Goal: Task Accomplishment & Management: Use online tool/utility

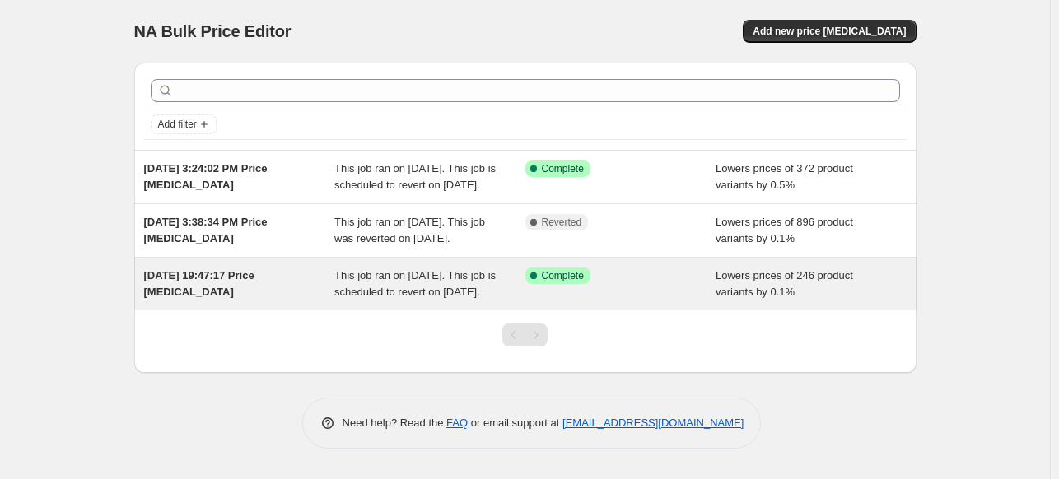
click at [421, 298] on span "This job ran on September 12, 2025. This job is scheduled to revert on Septembe…" at bounding box center [414, 283] width 161 height 29
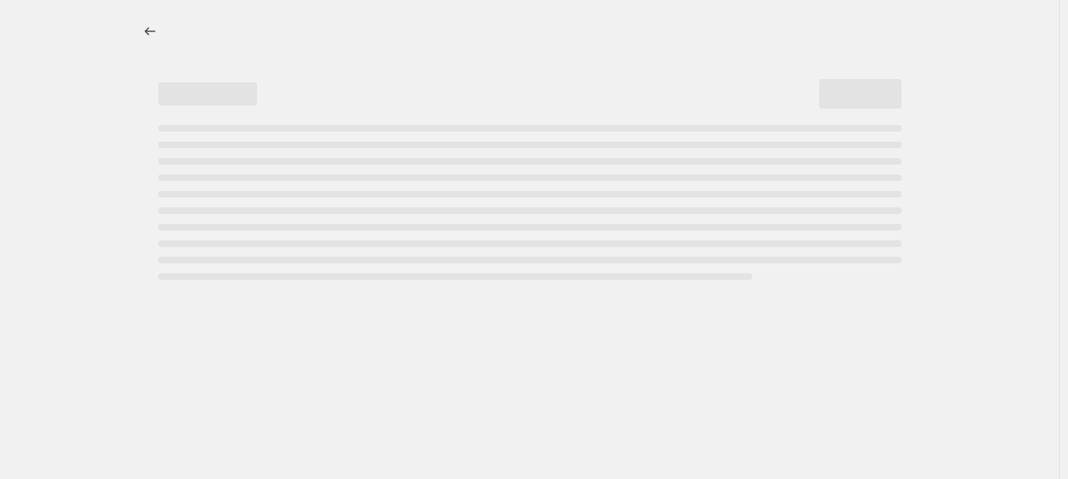
select select "percentage"
select select "collection"
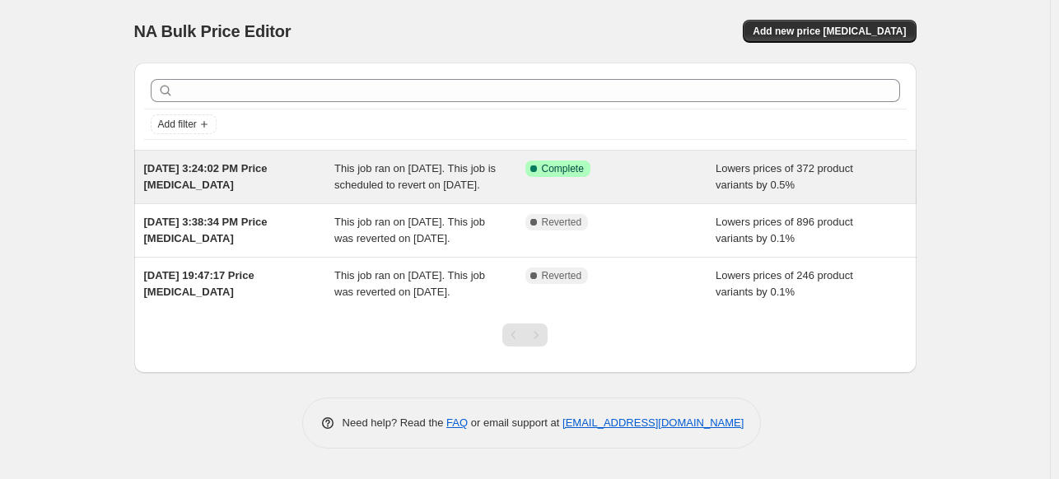
click at [338, 191] on span "This job ran on September 16, 2025. This job is scheduled to revert on Septembe…" at bounding box center [414, 176] width 161 height 29
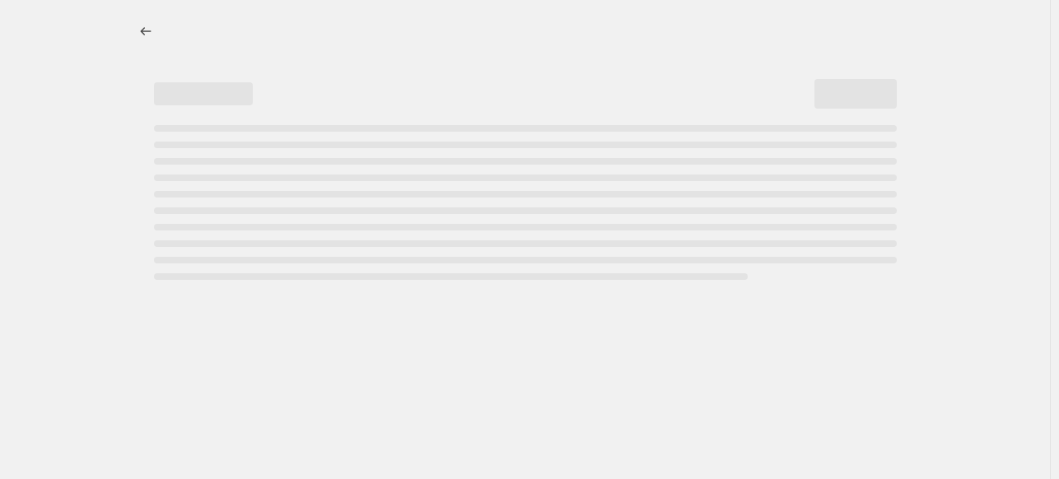
select select "percentage"
select select "vendor"
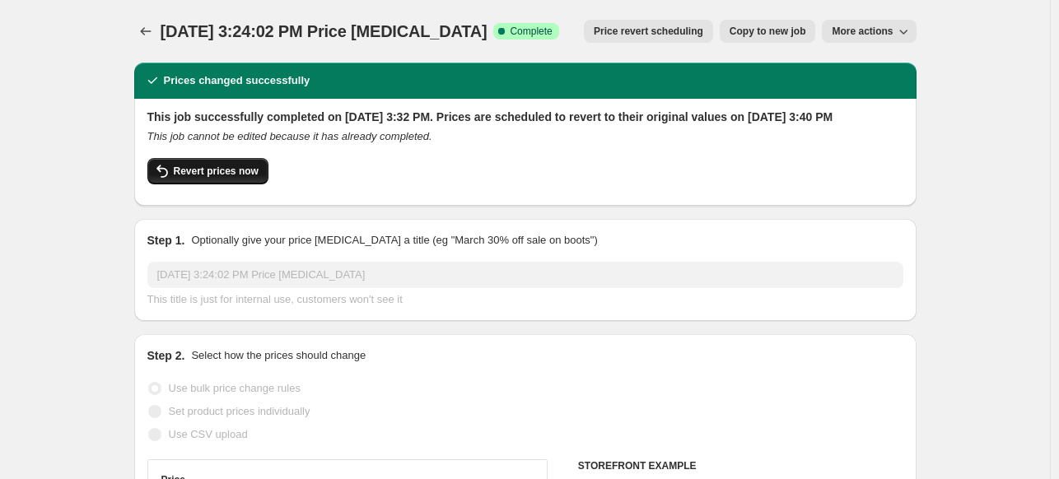
click at [236, 178] on span "Revert prices now" at bounding box center [216, 171] width 85 height 13
checkbox input "false"
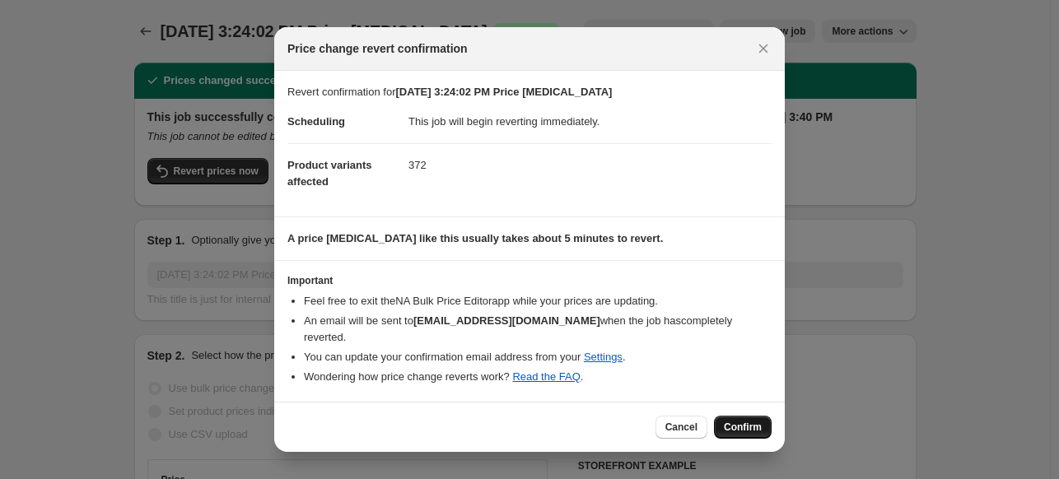
click at [751, 421] on span "Confirm" at bounding box center [743, 427] width 38 height 13
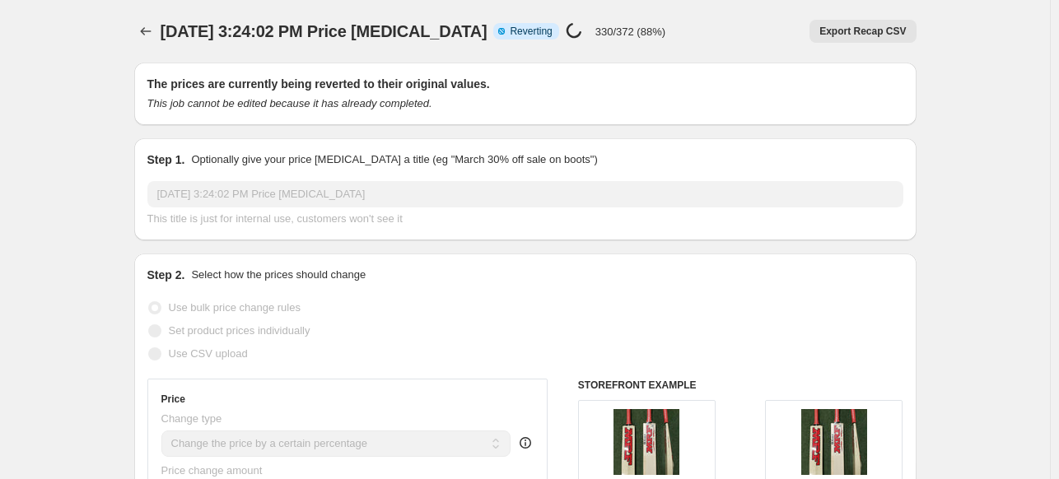
select select "percentage"
select select "vendor"
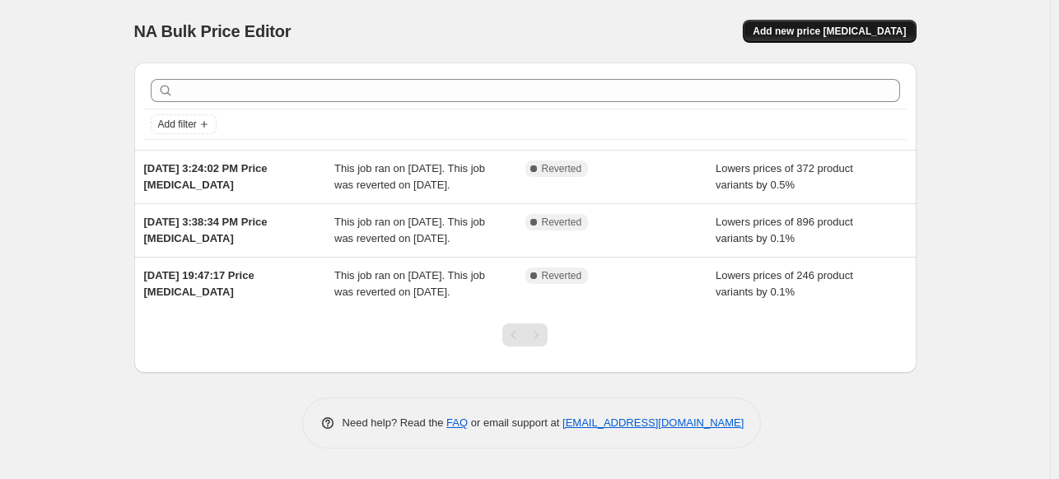
click at [858, 30] on span "Add new price [MEDICAL_DATA]" at bounding box center [829, 31] width 153 height 13
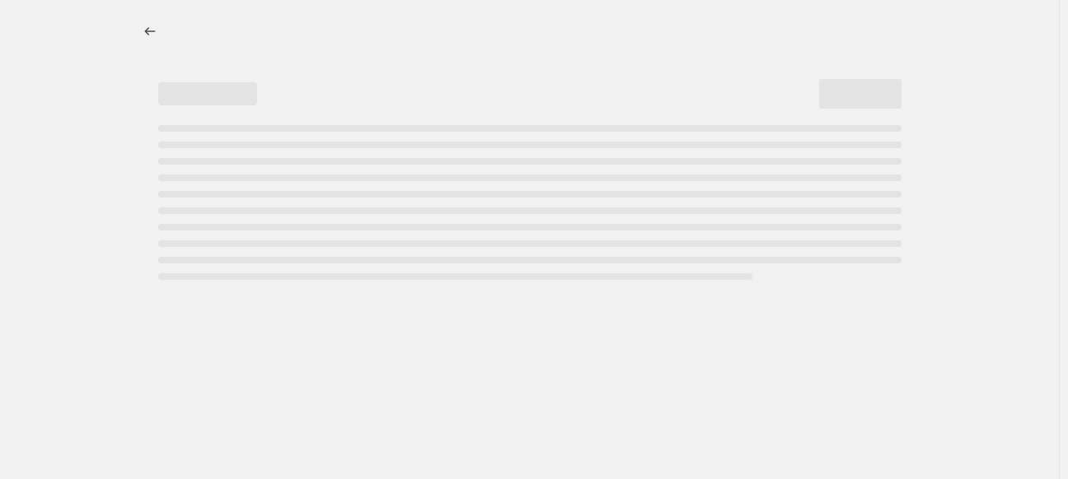
select select "percentage"
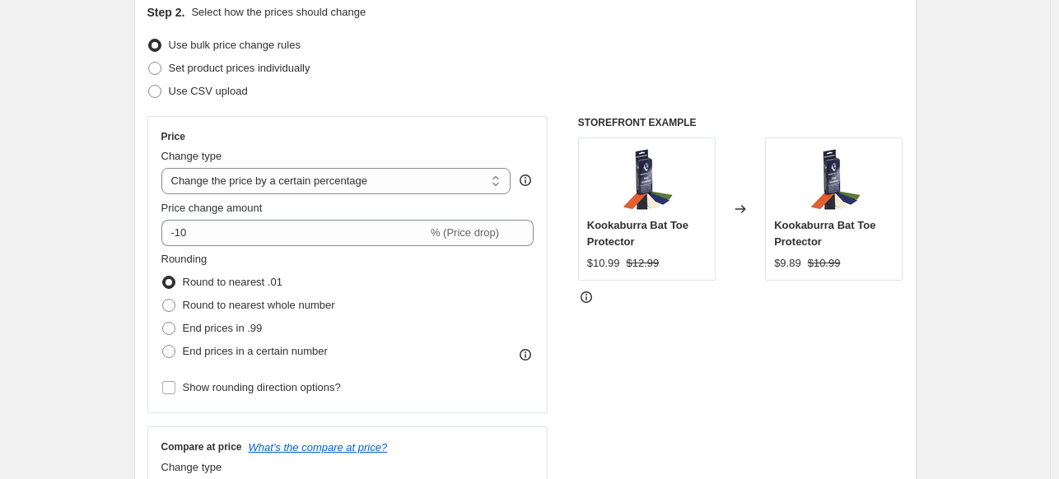
scroll to position [198, 0]
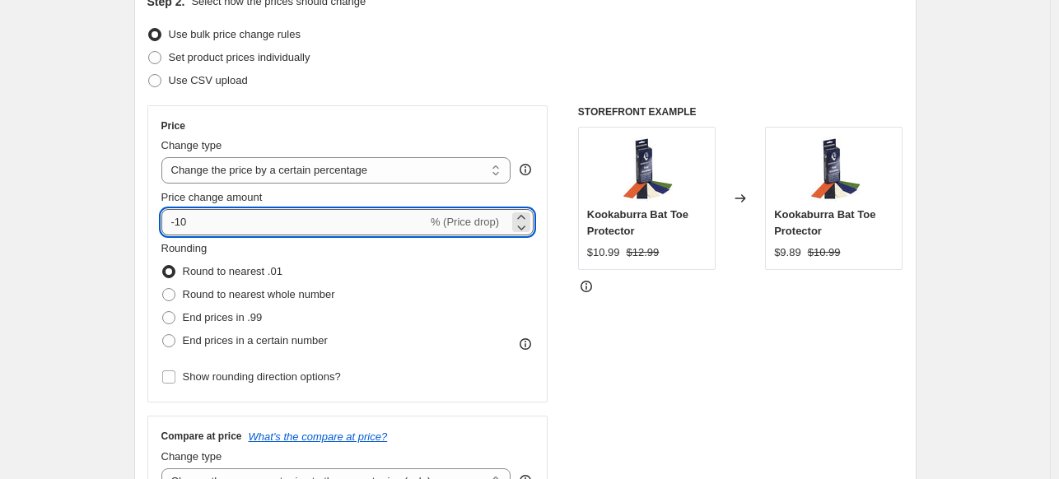
click at [404, 219] on input "-10" at bounding box center [294, 222] width 266 height 26
type input "-1"
type input "-6"
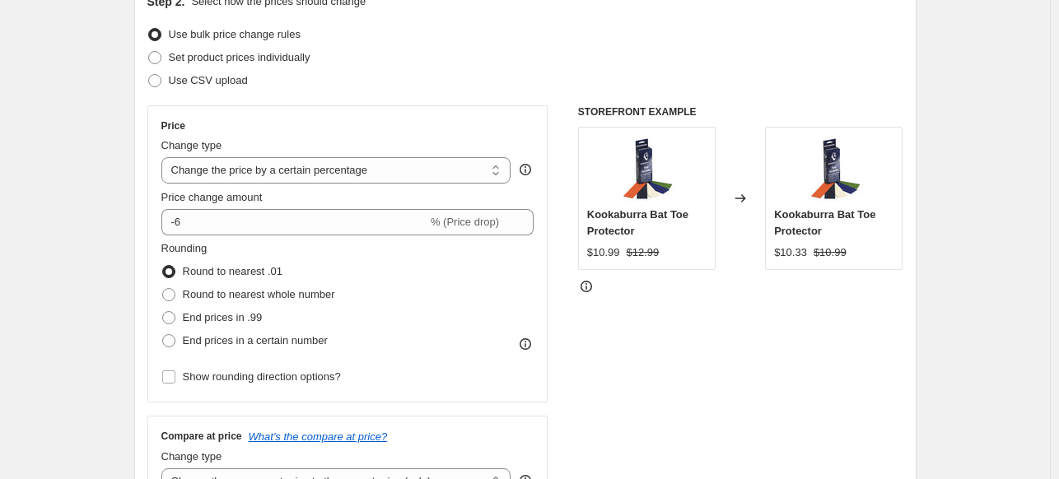
click at [581, 19] on div "Step 2. Select how the prices should change Use bulk price change rules Set pro…" at bounding box center [525, 269] width 756 height 552
click at [247, 340] on span "End prices in a certain number" at bounding box center [255, 340] width 145 height 12
click at [163, 335] on input "End prices in a certain number" at bounding box center [162, 334] width 1 height 1
radio input "true"
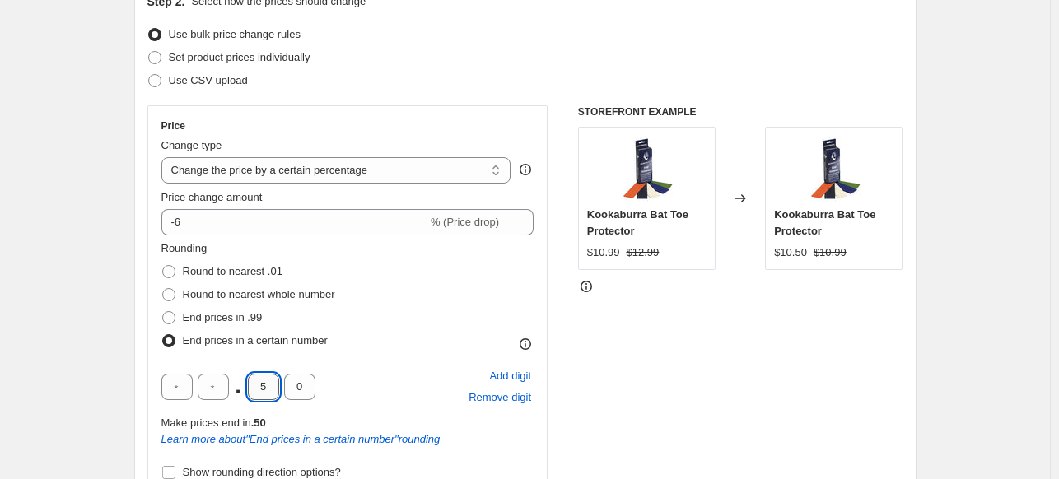
click at [268, 383] on input "5" at bounding box center [263, 387] width 31 height 26
type input "7"
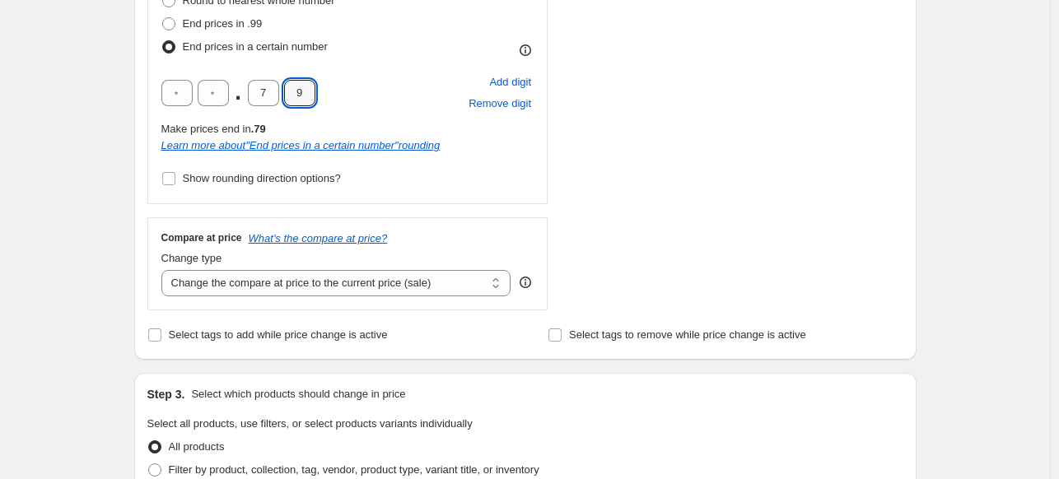
scroll to position [494, 0]
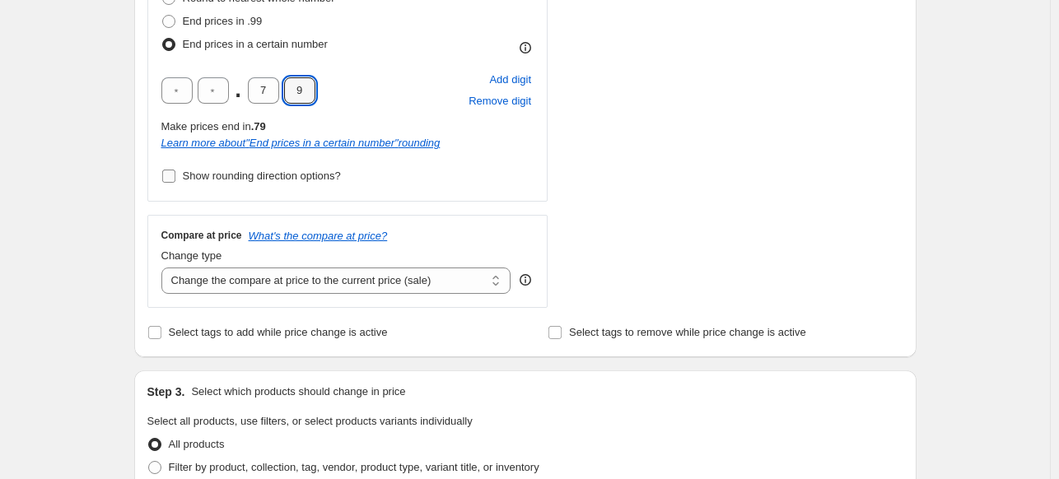
type input "9"
click at [175, 175] on input "Show rounding direction options?" at bounding box center [168, 176] width 13 height 13
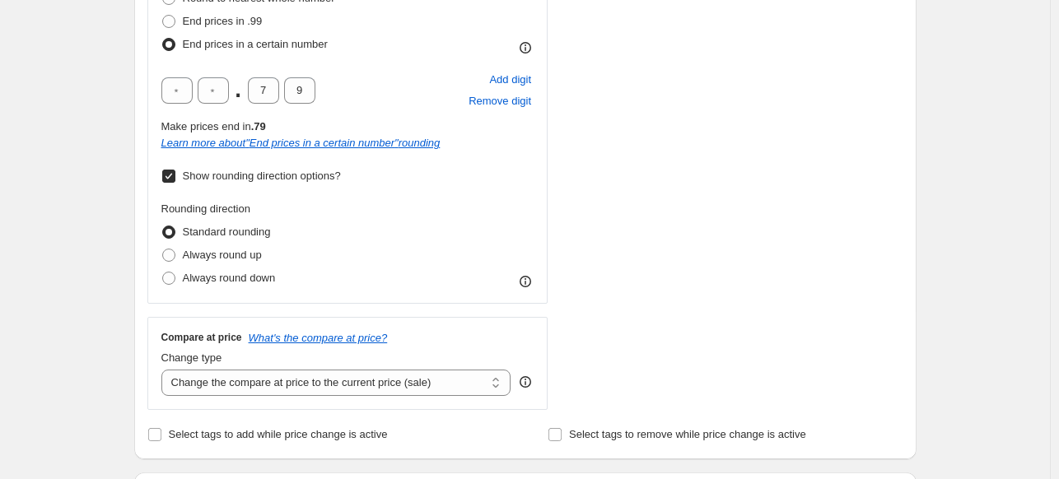
click at [175, 175] on input "Show rounding direction options?" at bounding box center [168, 176] width 13 height 13
checkbox input "false"
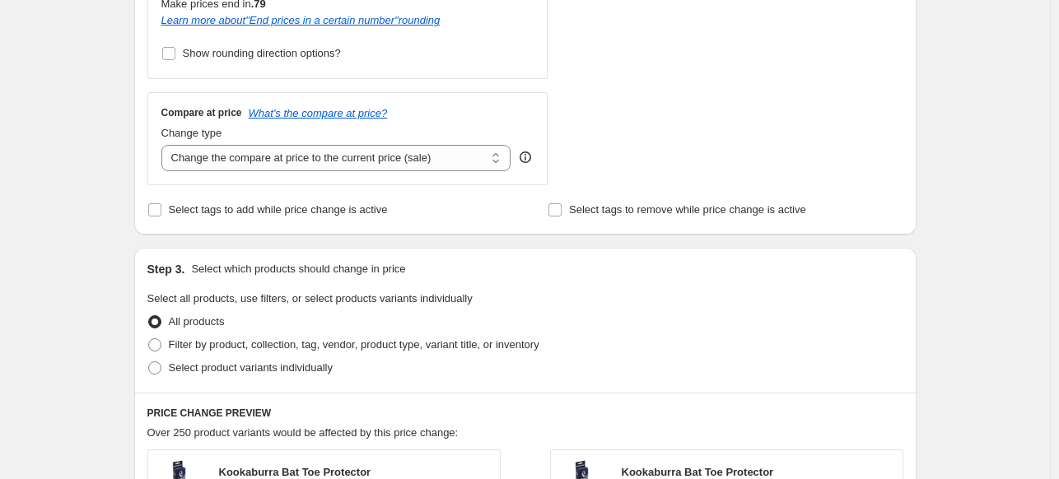
scroll to position [635, 0]
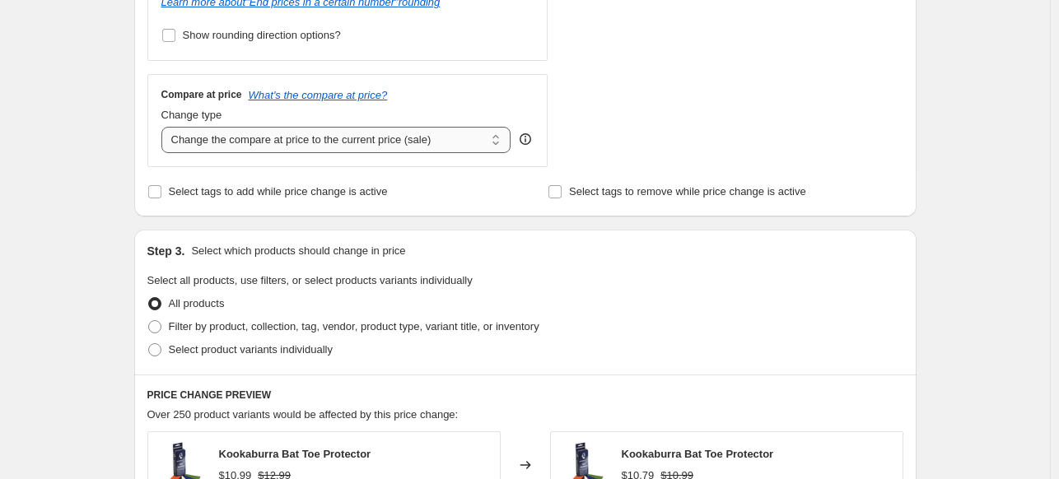
click at [501, 143] on select "Change the compare at price to the current price (sale) Change the compare at p…" at bounding box center [336, 140] width 350 height 26
click at [165, 127] on select "Change the compare at price to the current price (sale) Change the compare at p…" at bounding box center [336, 140] width 350 height 26
click at [161, 191] on input "Select tags to add while price change is active" at bounding box center [154, 191] width 13 height 13
checkbox input "true"
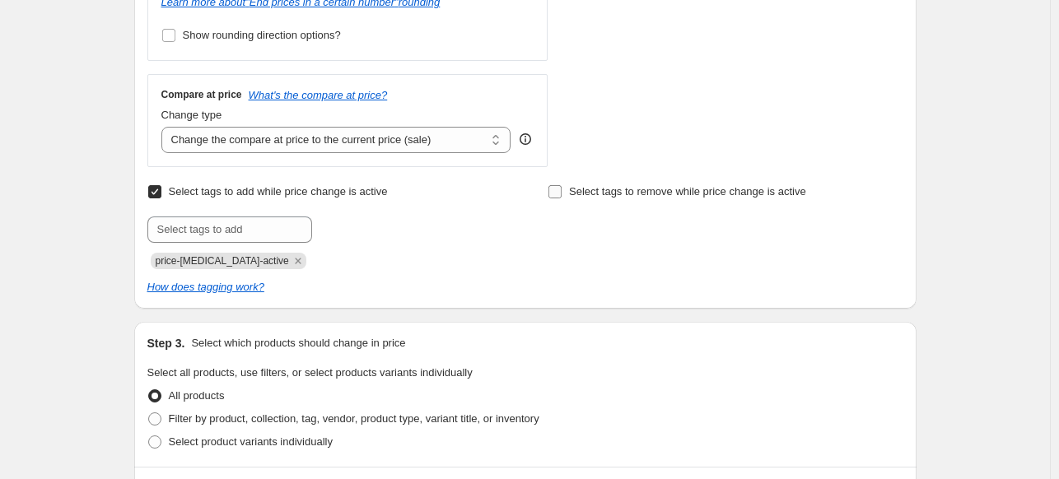
click at [560, 190] on input "Select tags to remove while price change is active" at bounding box center [555, 191] width 13 height 13
checkbox input "true"
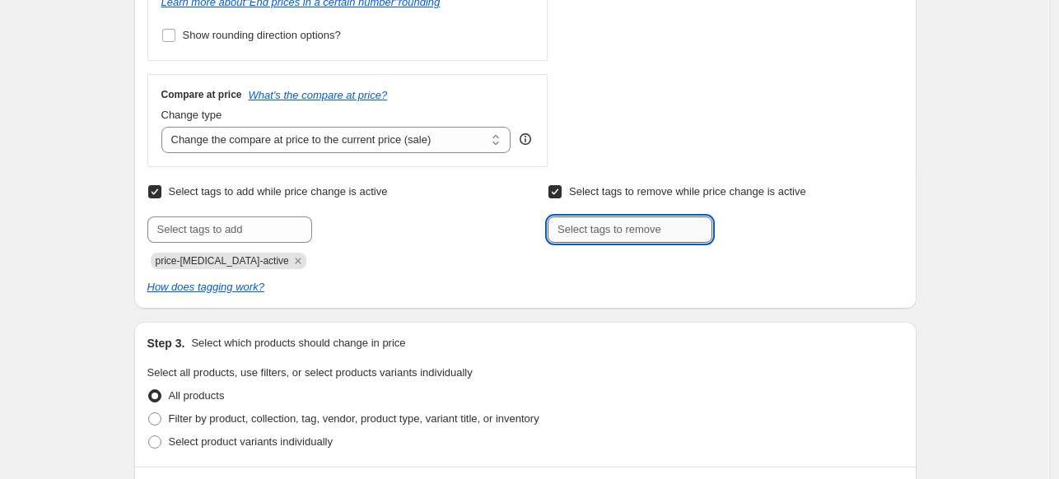
click at [580, 233] on input "text" at bounding box center [630, 230] width 165 height 26
type input "d"
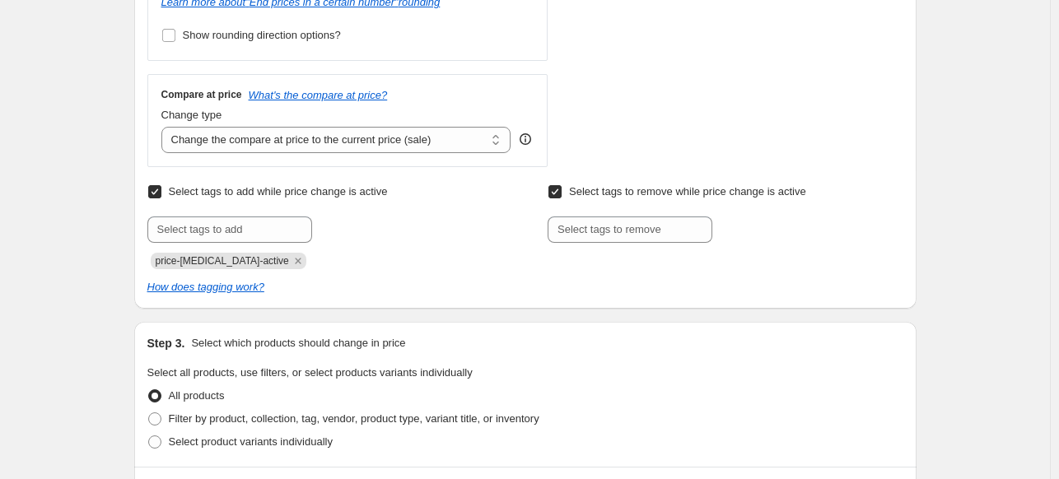
click at [560, 187] on input "Select tags to remove while price change is active" at bounding box center [555, 191] width 13 height 13
checkbox input "false"
click at [159, 194] on input "Select tags to add while price change is active" at bounding box center [154, 191] width 13 height 13
checkbox input "false"
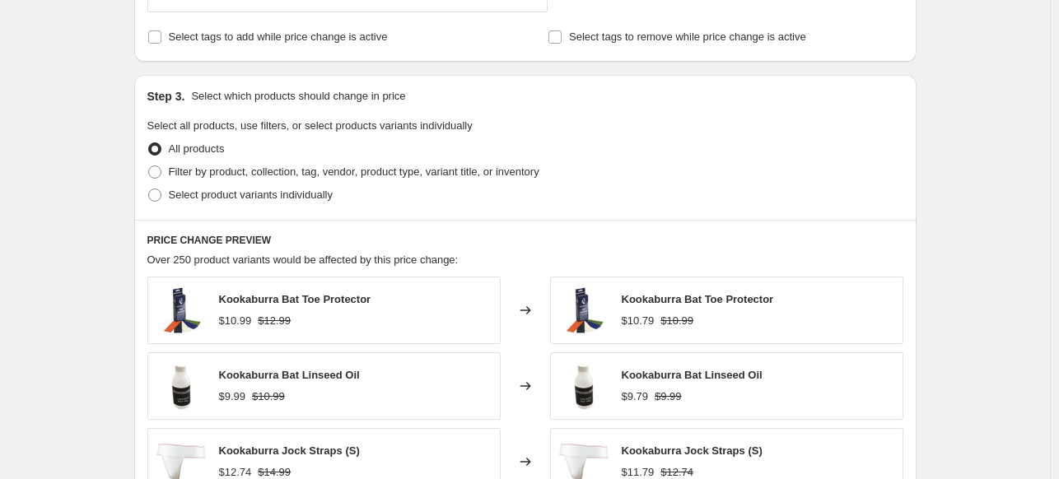
scroll to position [821, 0]
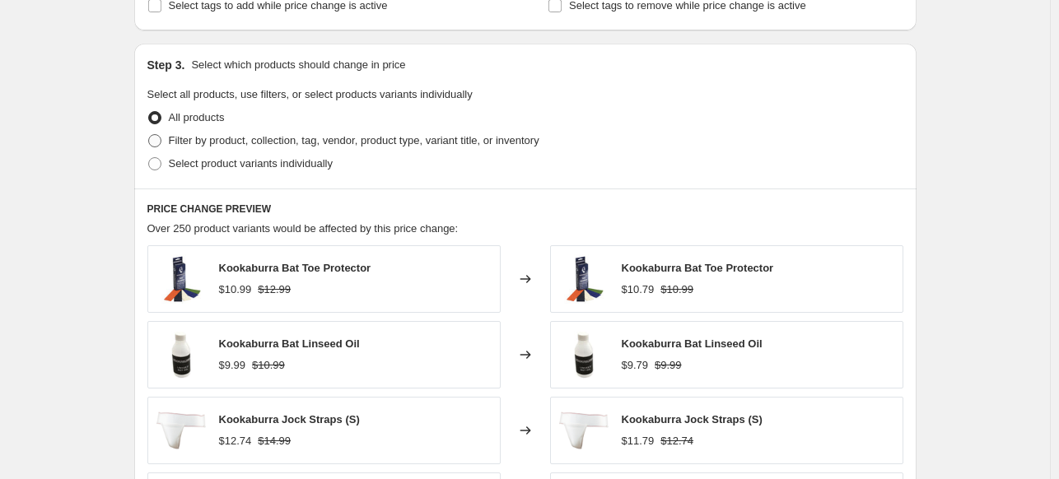
click at [430, 143] on span "Filter by product, collection, tag, vendor, product type, variant title, or inv…" at bounding box center [354, 140] width 371 height 12
click at [149, 135] on input "Filter by product, collection, tag, vendor, product type, variant title, or inv…" at bounding box center [148, 134] width 1 height 1
radio input "true"
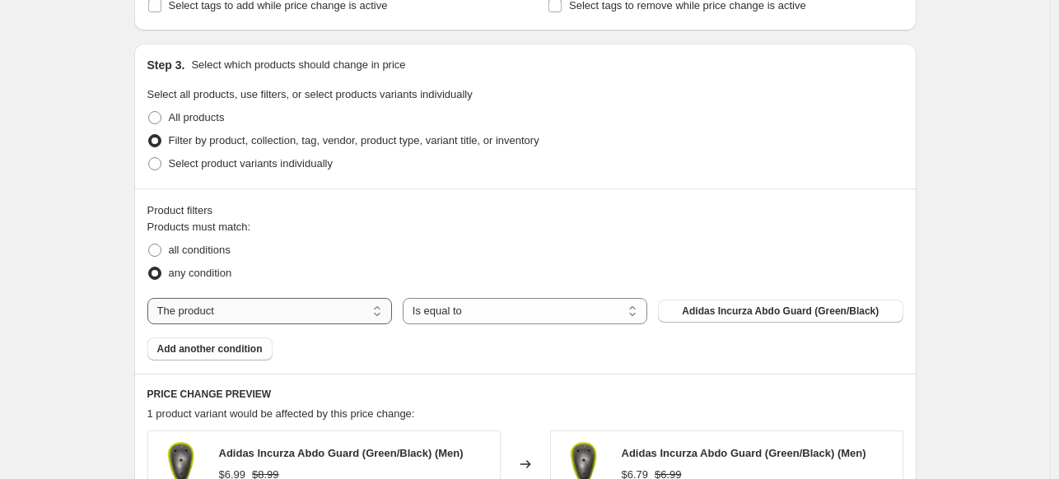
click at [283, 316] on select "The product The product's collection The product's tag The product's vendor The…" at bounding box center [269, 311] width 245 height 26
select select "vendor"
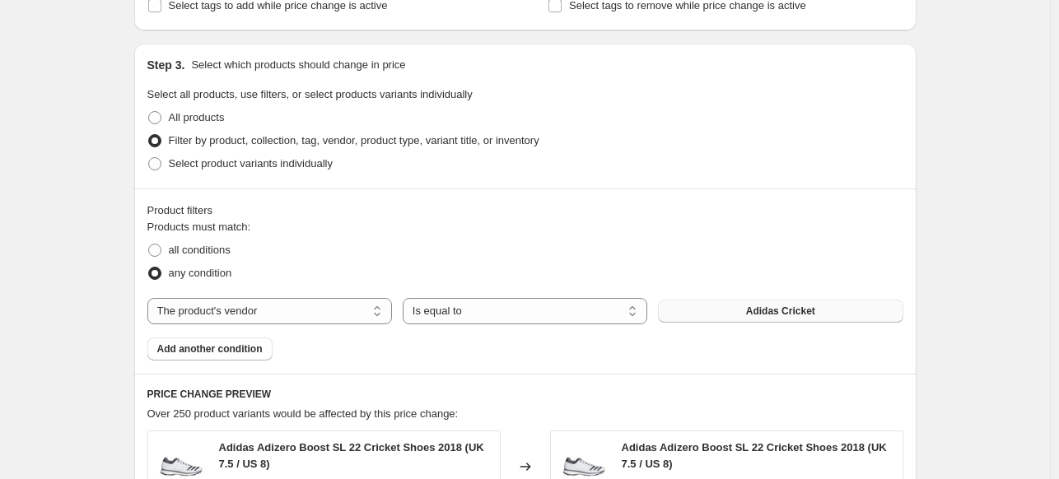
click at [715, 316] on button "Adidas Cricket" at bounding box center [780, 311] width 245 height 23
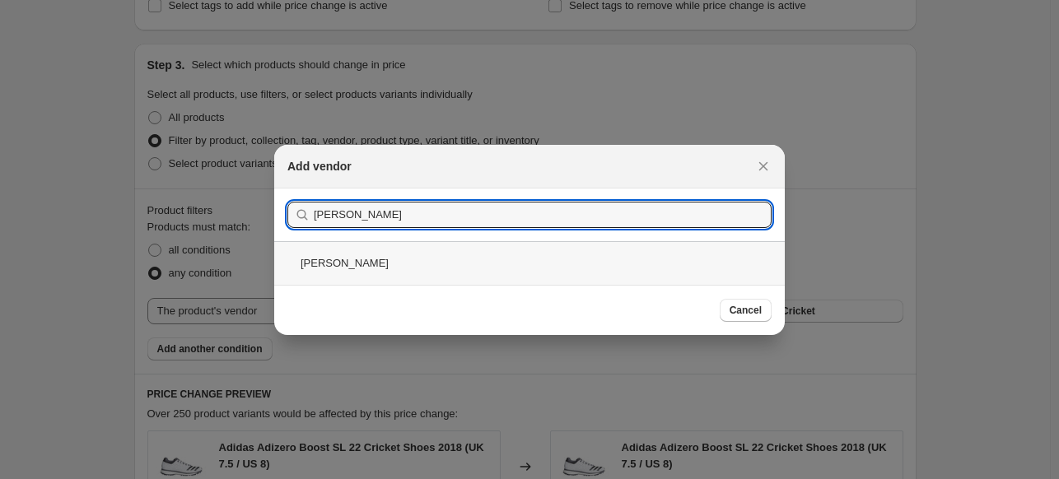
type input "shrey"
click at [311, 263] on div "[PERSON_NAME]" at bounding box center [529, 263] width 511 height 44
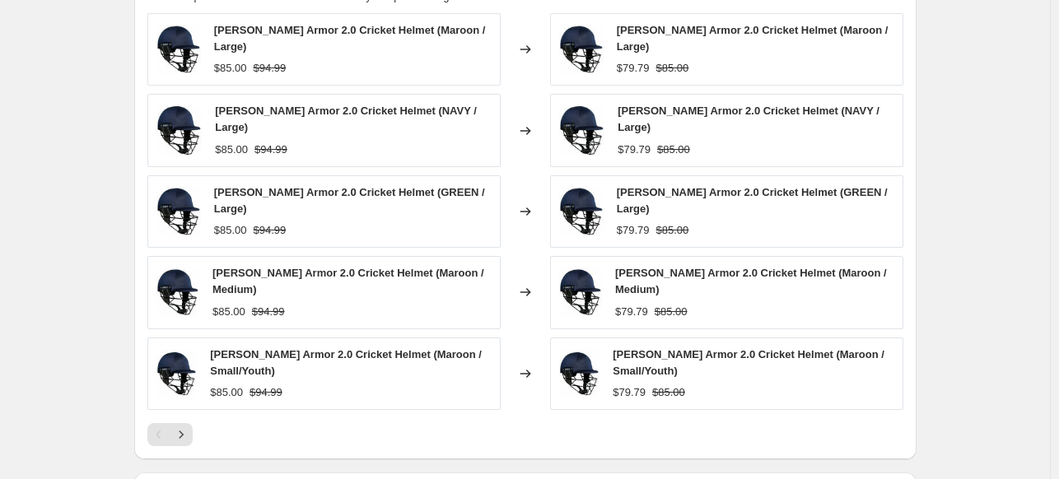
scroll to position [1283, 0]
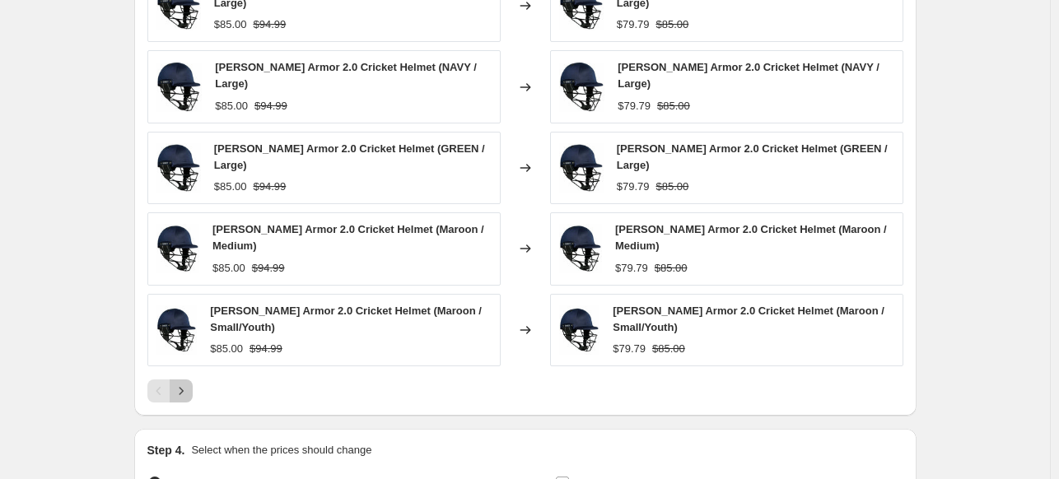
click at [184, 383] on icon "Next" at bounding box center [181, 391] width 16 height 16
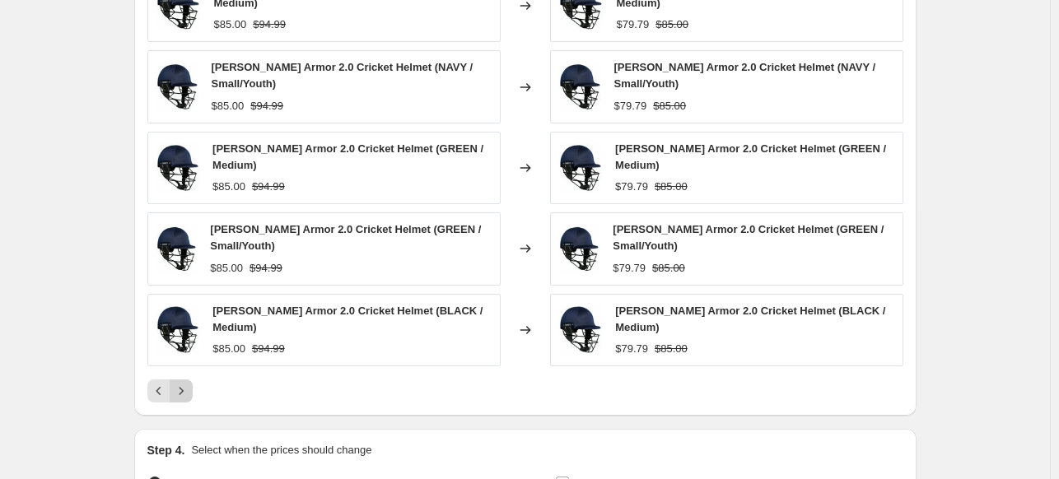
click at [184, 383] on icon "Next" at bounding box center [181, 391] width 16 height 16
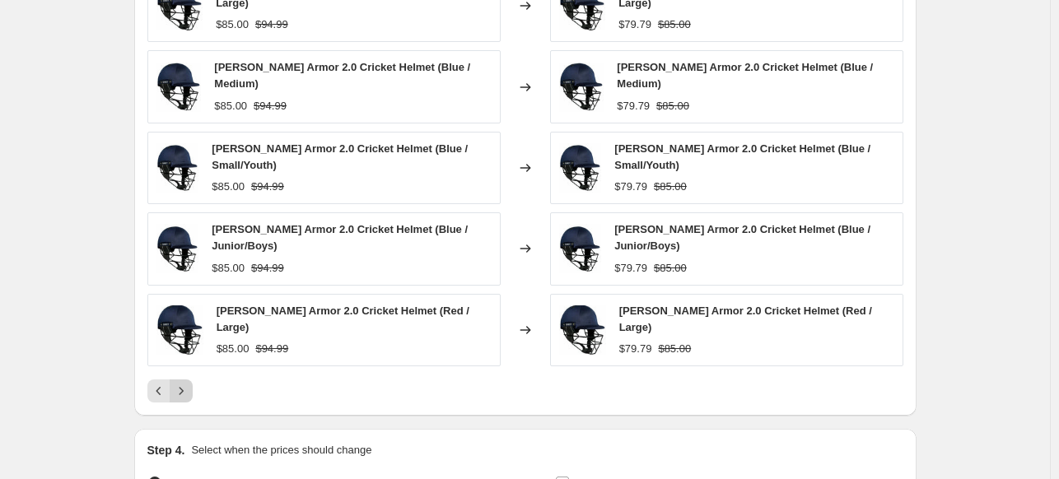
click at [184, 383] on icon "Next" at bounding box center [181, 391] width 16 height 16
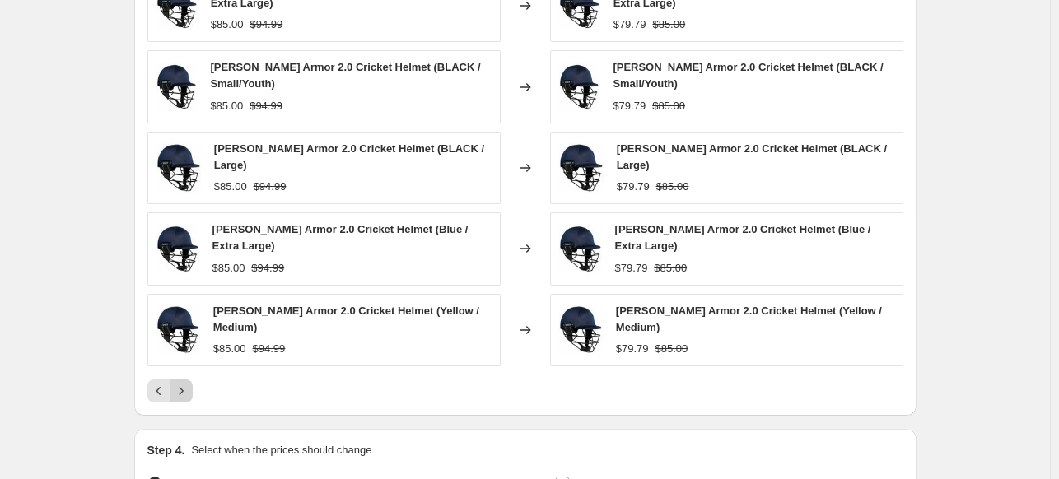
click at [184, 383] on icon "Next" at bounding box center [181, 391] width 16 height 16
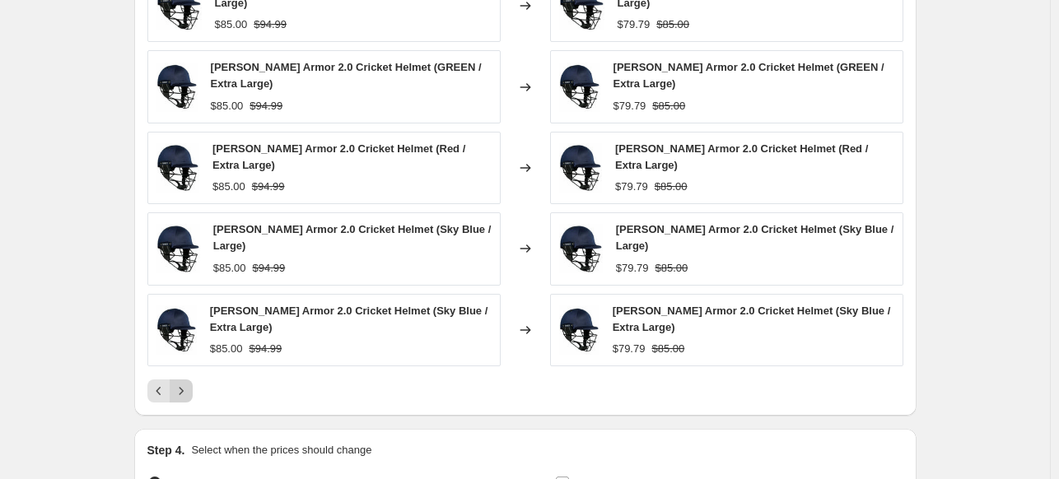
click at [184, 383] on icon "Next" at bounding box center [181, 391] width 16 height 16
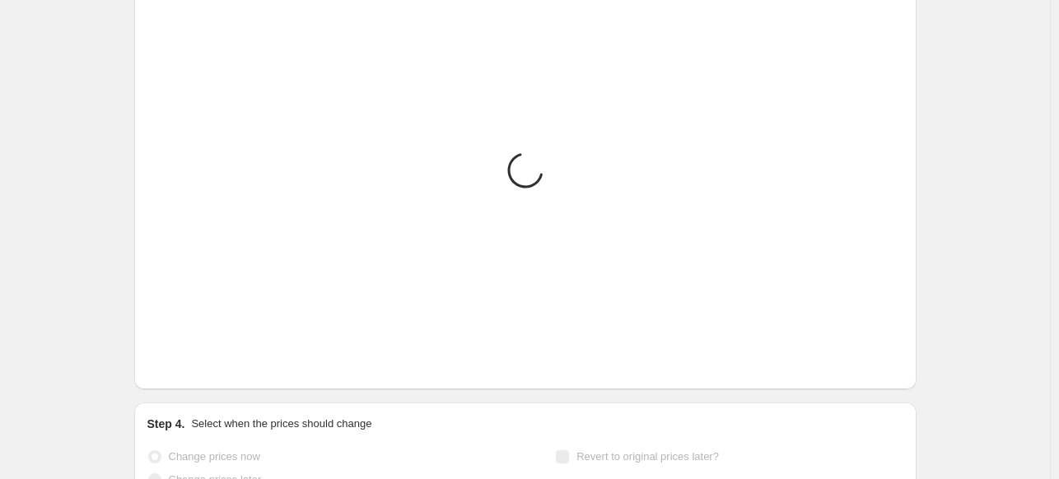
click at [184, 370] on icon "Next" at bounding box center [181, 365] width 16 height 16
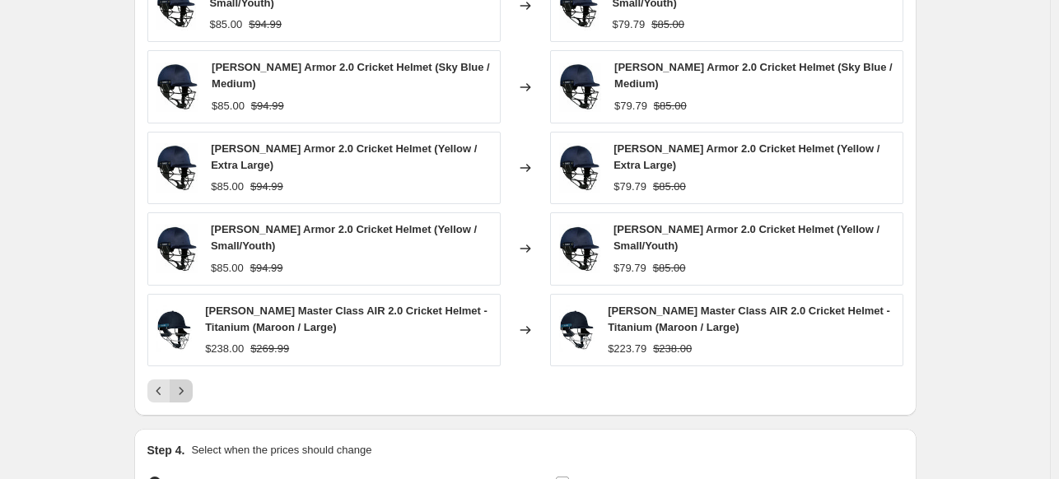
click at [184, 380] on button "Next" at bounding box center [181, 391] width 23 height 23
click at [184, 383] on icon "Next" at bounding box center [181, 391] width 16 height 16
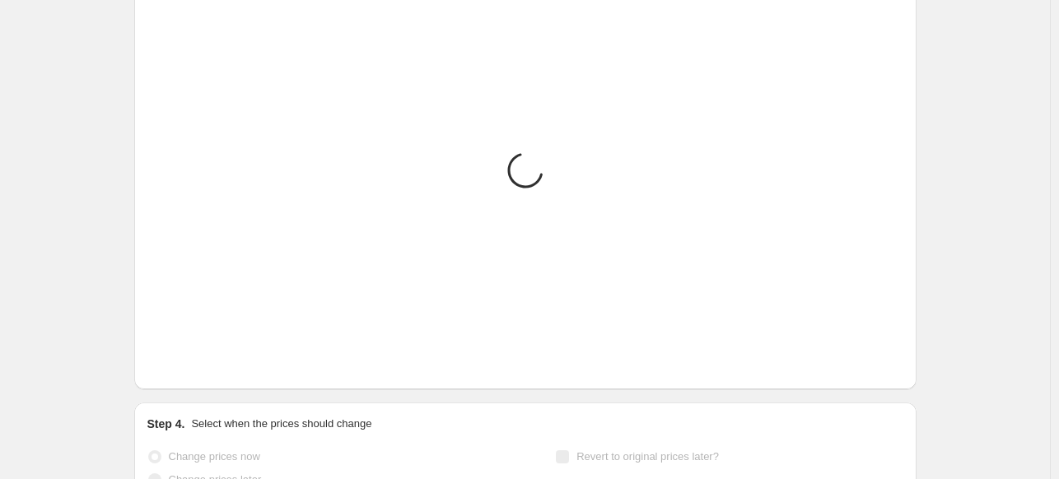
click at [184, 370] on button "Next" at bounding box center [181, 364] width 23 height 23
click at [184, 370] on icon "Next" at bounding box center [181, 365] width 16 height 16
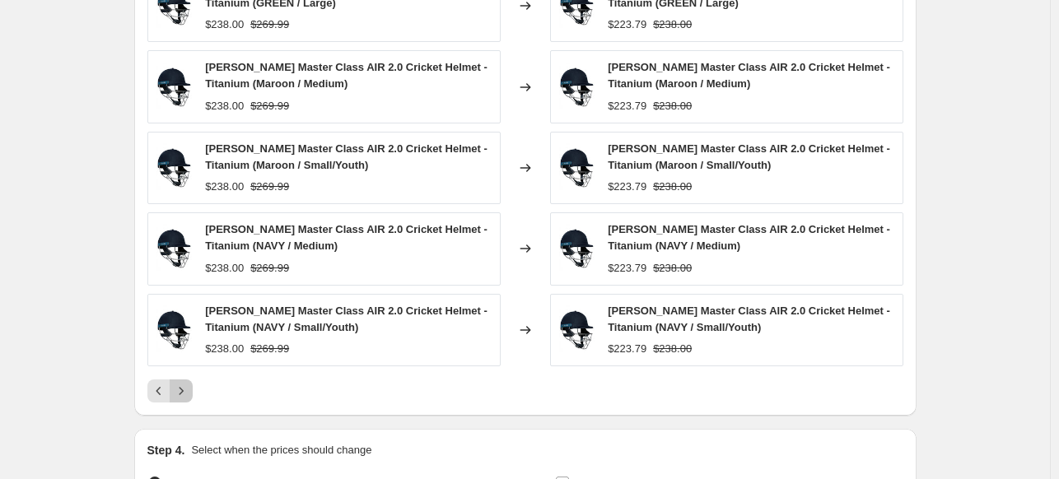
click at [184, 370] on div "Shrey Master Class AIR 2.0 Cricket Helmet - Titanium (GREEN / Large) $238.00 $2…" at bounding box center [525, 186] width 756 height 433
click at [185, 398] on button "Next" at bounding box center [181, 391] width 23 height 23
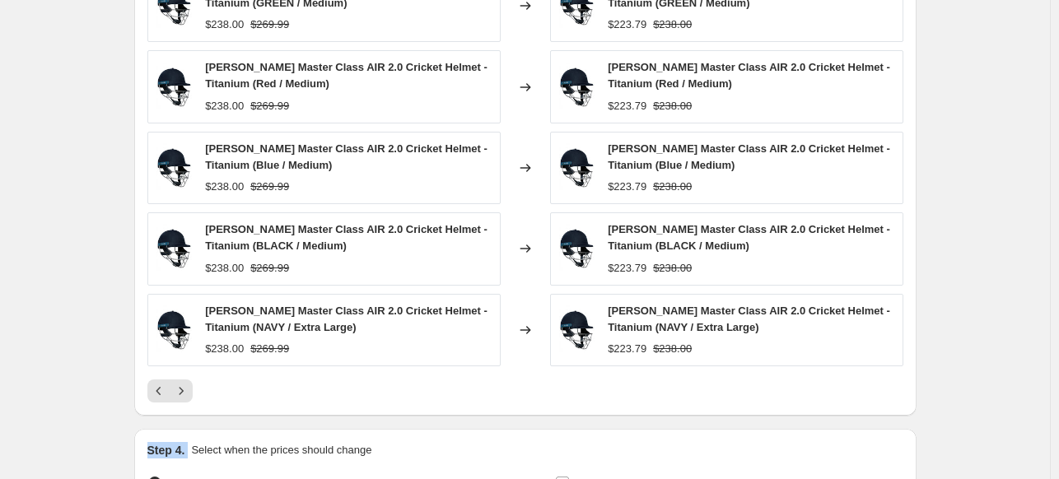
click at [185, 398] on button "Next" at bounding box center [181, 391] width 23 height 23
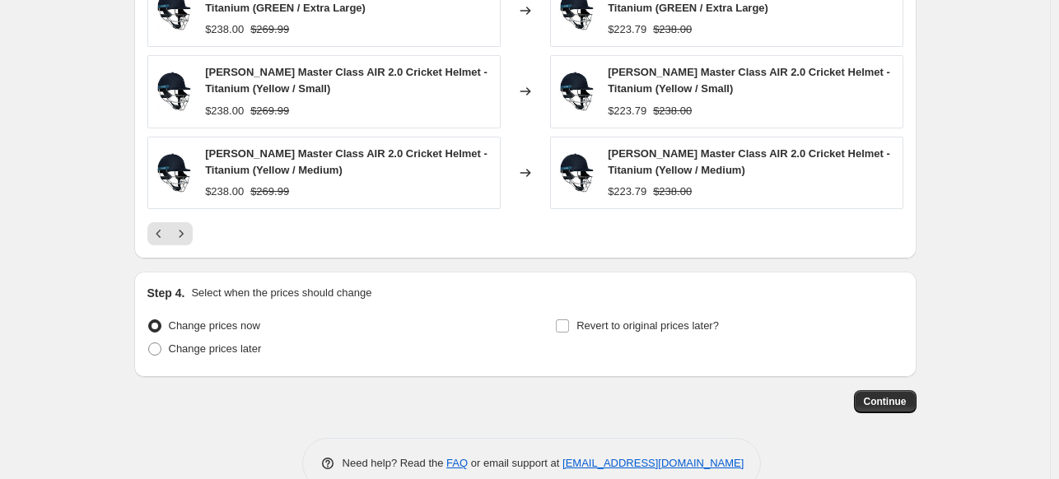
scroll to position [1448, 0]
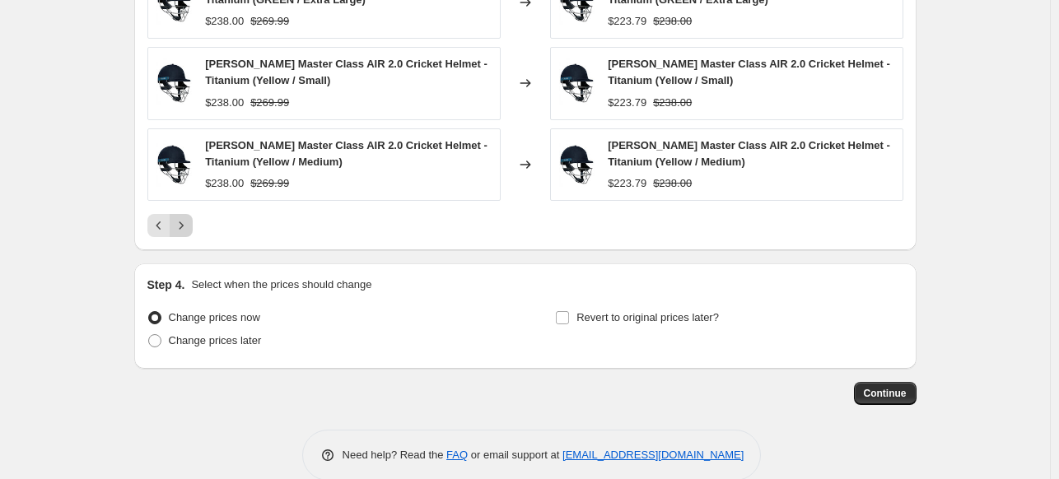
click at [186, 222] on icon "Next" at bounding box center [181, 226] width 16 height 16
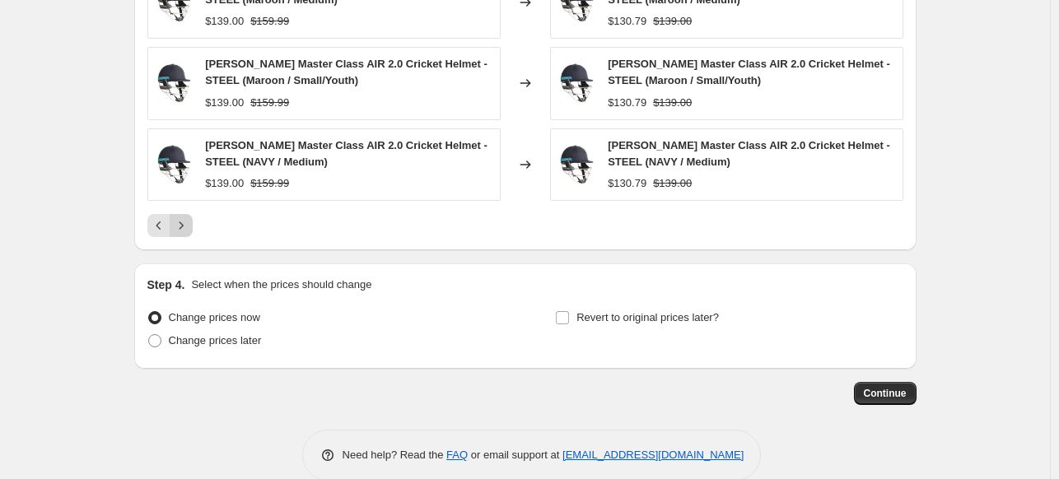
click at [186, 222] on icon "Next" at bounding box center [181, 226] width 16 height 16
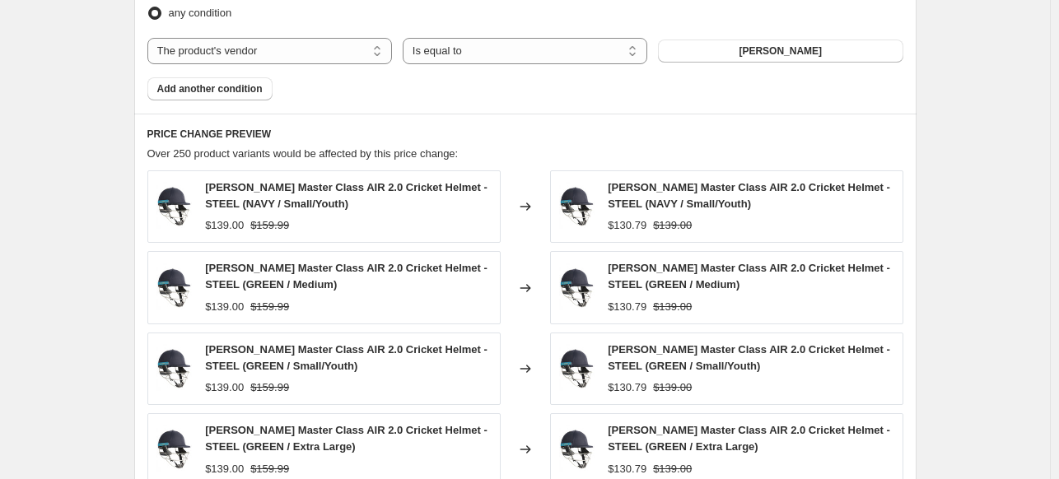
scroll to position [1473, 0]
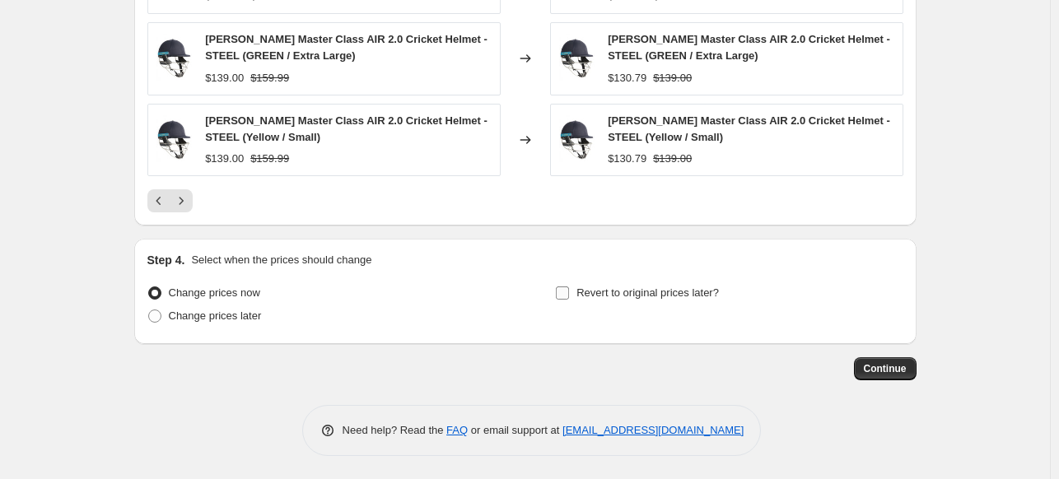
click at [616, 297] on span "Revert to original prices later?" at bounding box center [648, 293] width 143 height 12
click at [569, 297] on input "Revert to original prices later?" at bounding box center [562, 293] width 13 height 13
checkbox input "true"
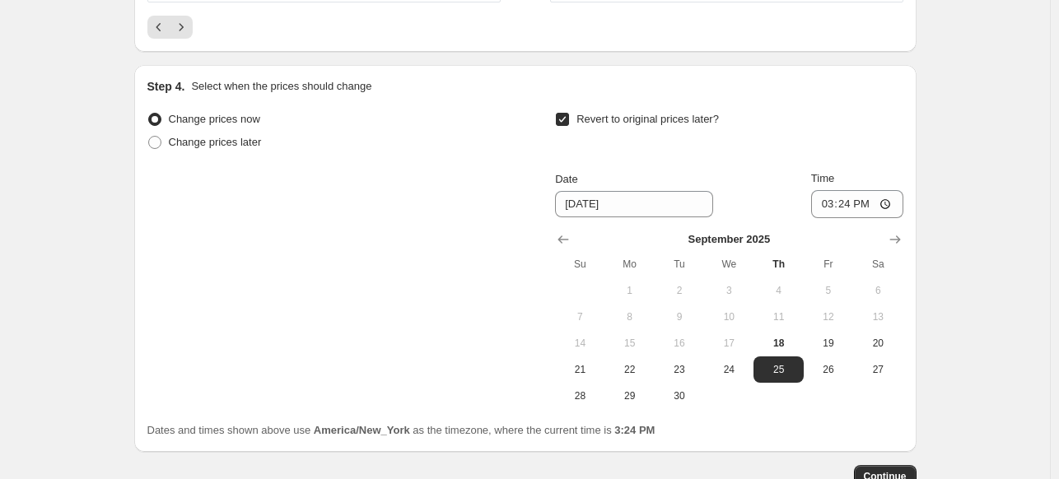
scroll to position [1649, 0]
click at [791, 362] on span "25" at bounding box center [778, 368] width 36 height 13
click at [886, 473] on span "Continue" at bounding box center [885, 475] width 43 height 13
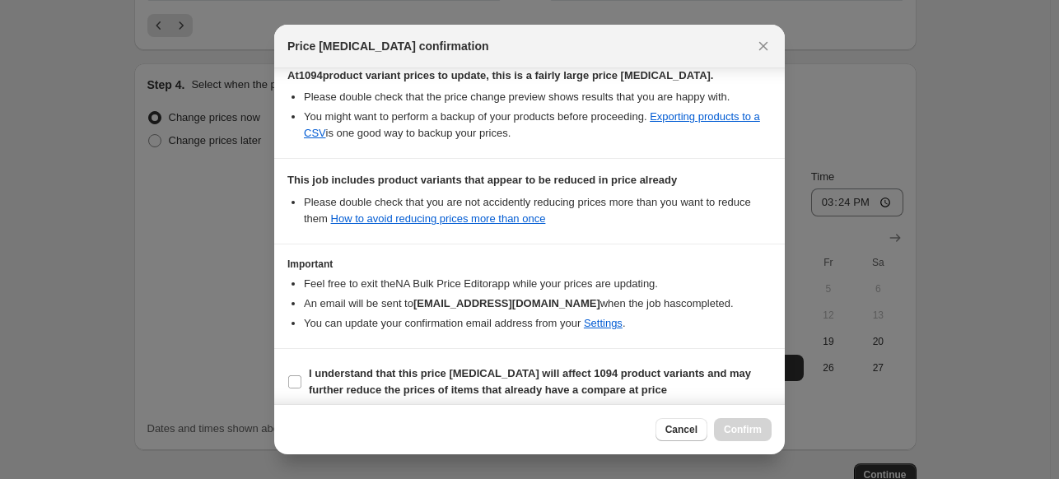
scroll to position [320, 0]
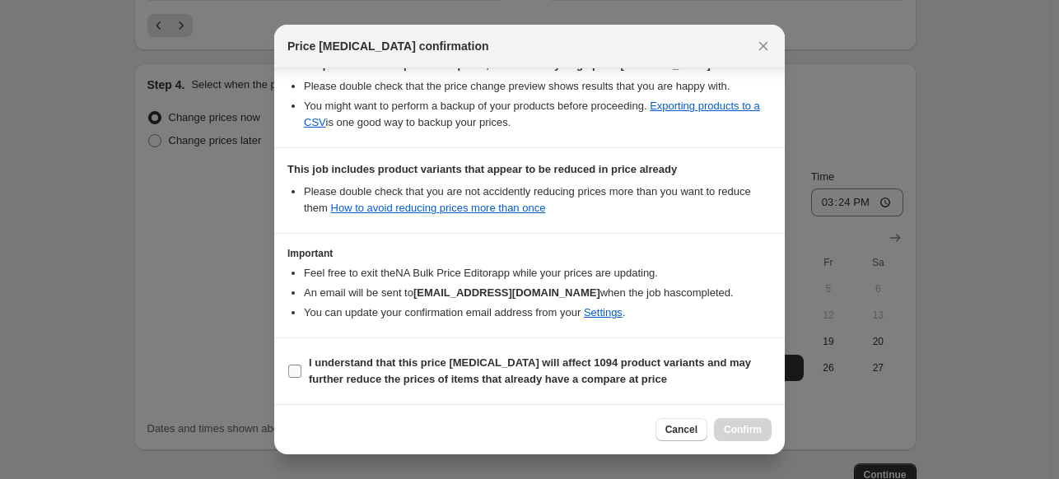
click at [292, 368] on input "I understand that this price change job will affect 1094 product variants and m…" at bounding box center [294, 371] width 13 height 13
checkbox input "true"
click at [746, 432] on span "Confirm" at bounding box center [743, 429] width 38 height 13
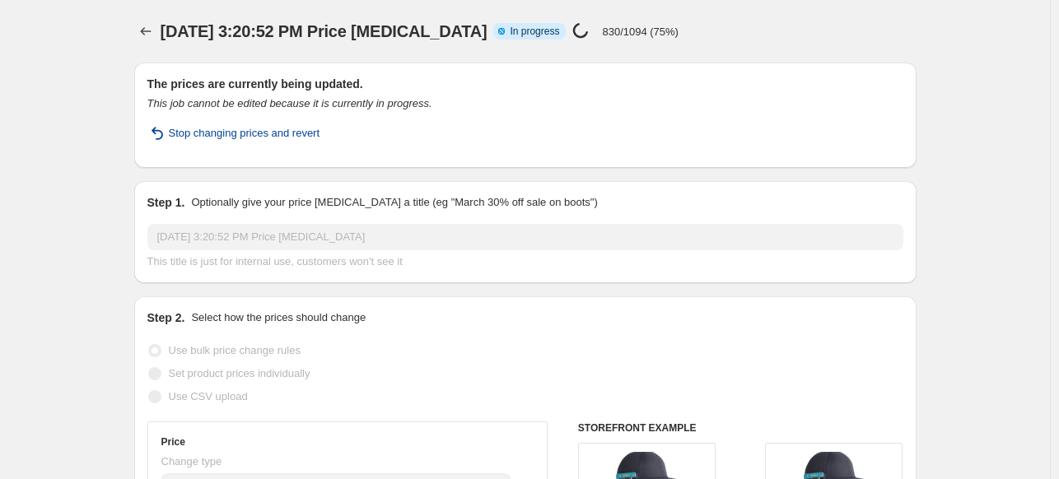
click at [280, 136] on span "Stop changing prices and revert" at bounding box center [245, 133] width 152 height 16
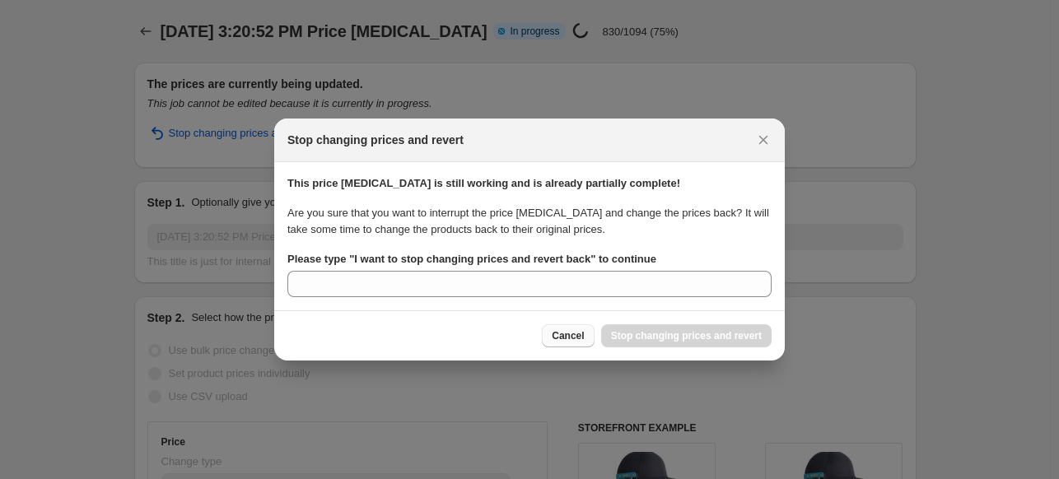
click at [577, 343] on button "Cancel" at bounding box center [568, 336] width 52 height 23
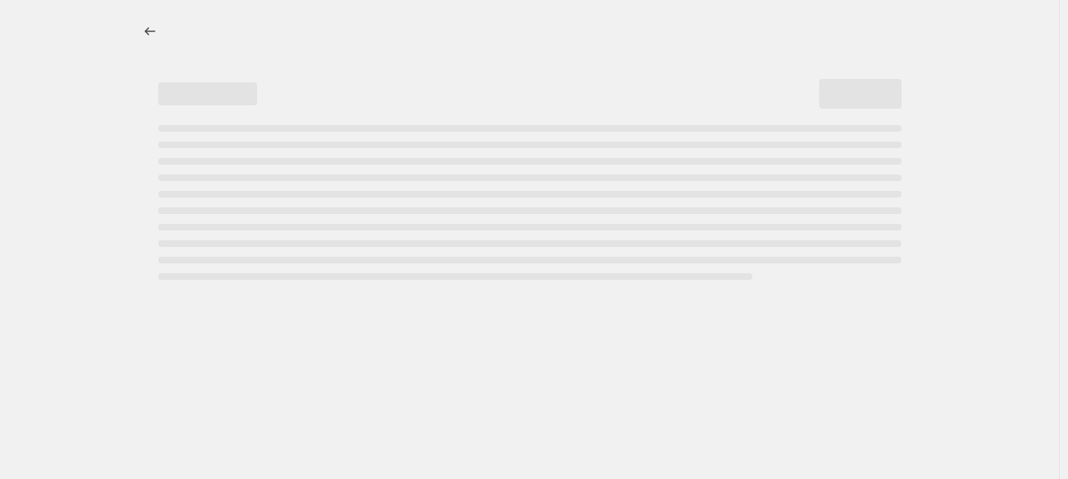
select select "percentage"
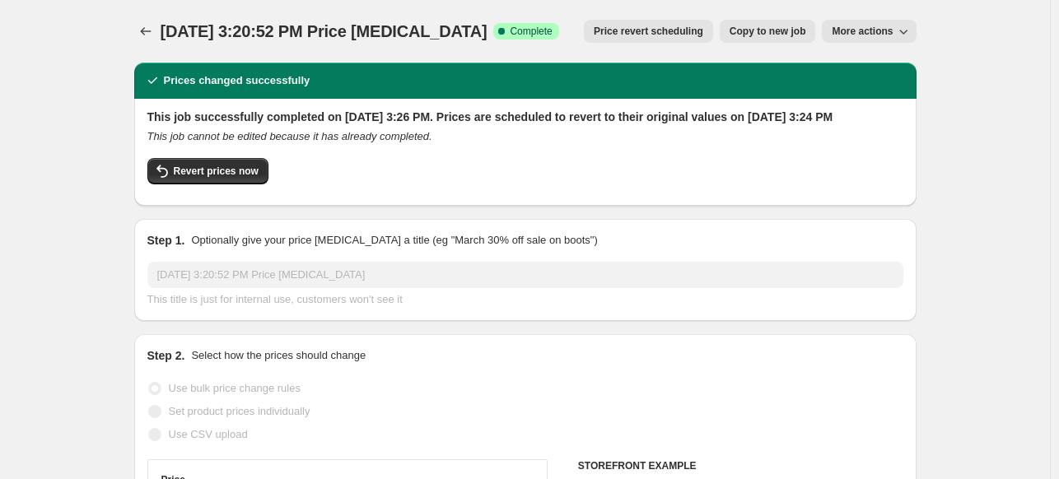
select select "vendor"
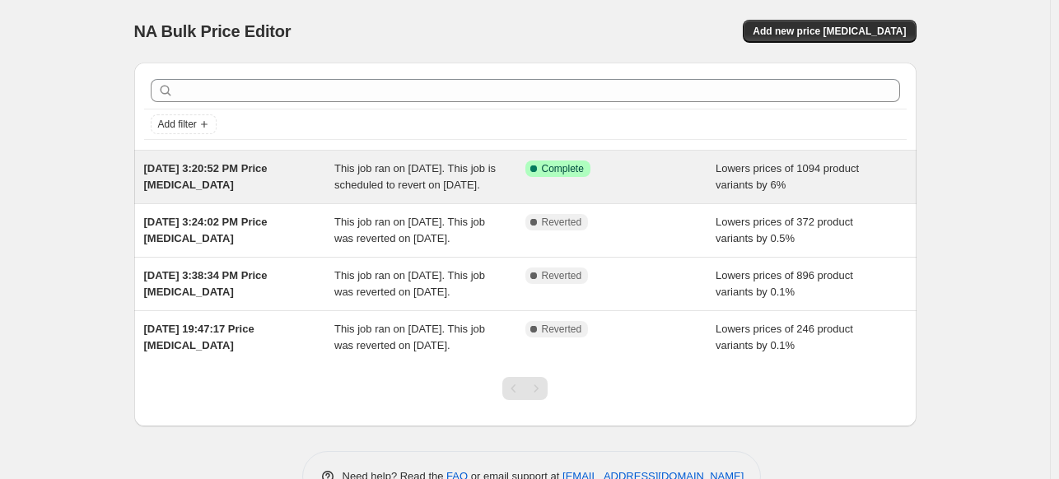
click at [475, 192] on div "This job ran on [DATE]. This job is scheduled to revert on [DATE]." at bounding box center [429, 177] width 191 height 33
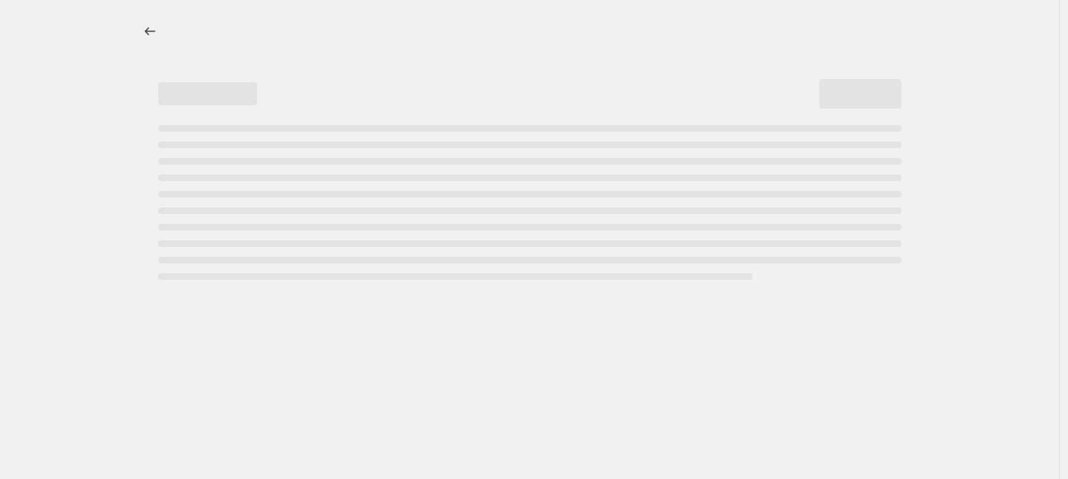
select select "percentage"
select select "vendor"
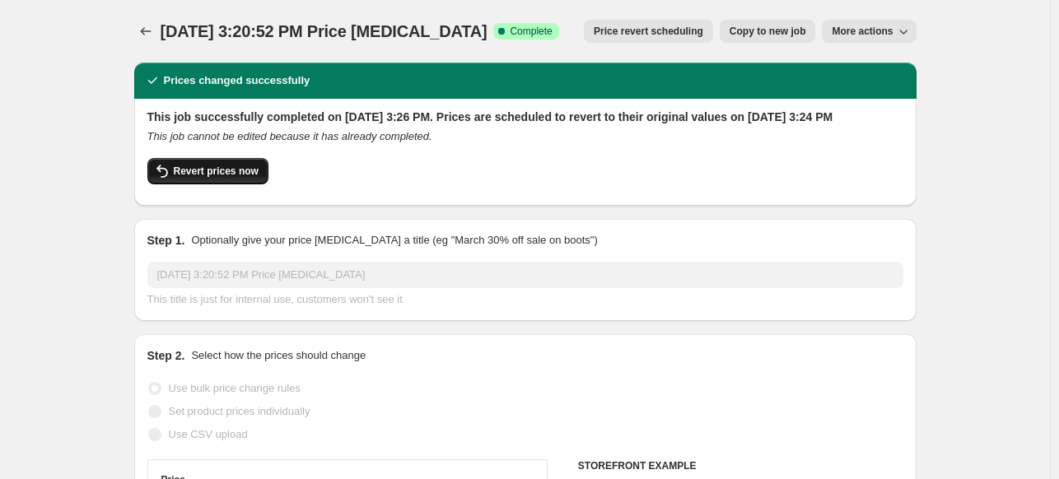
click at [248, 178] on span "Revert prices now" at bounding box center [216, 171] width 85 height 13
checkbox input "false"
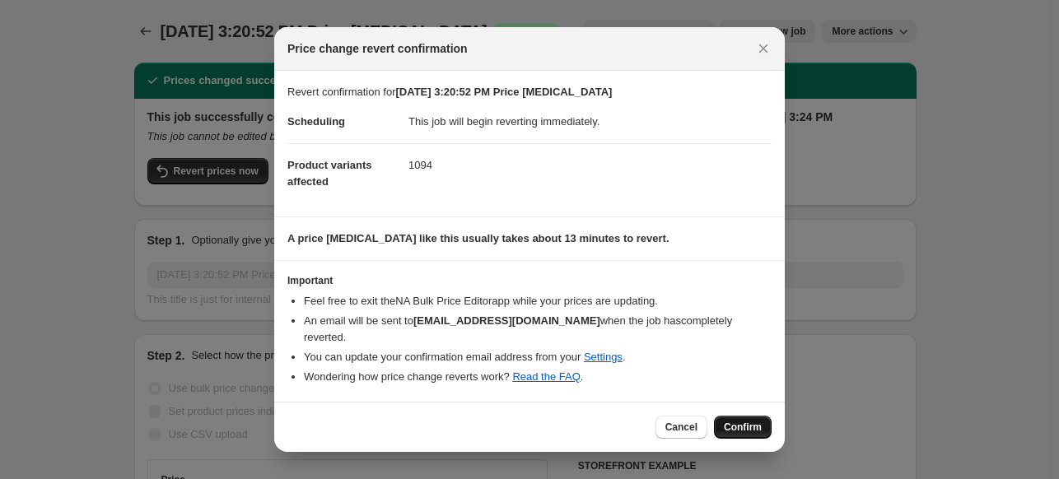
click at [739, 423] on span "Confirm" at bounding box center [743, 427] width 38 height 13
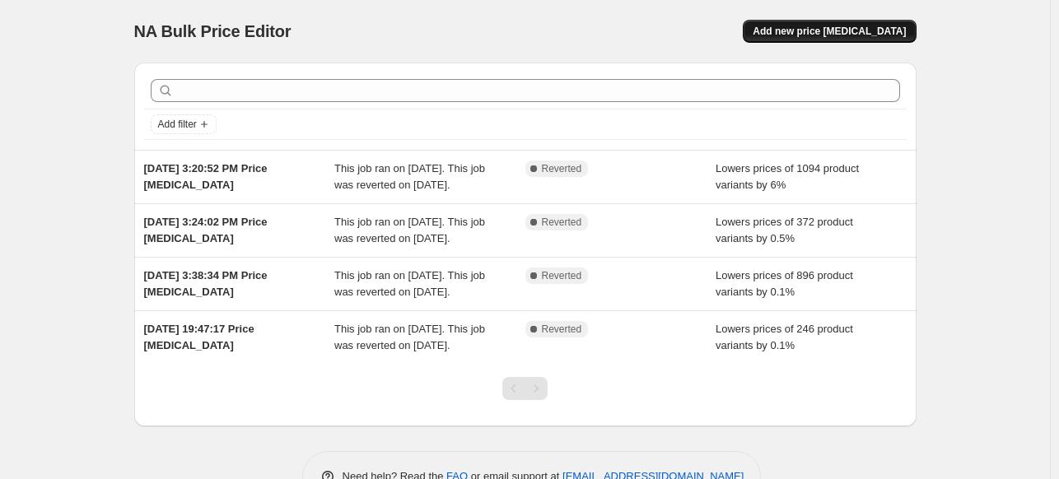
click at [821, 27] on span "Add new price [MEDICAL_DATA]" at bounding box center [829, 31] width 153 height 13
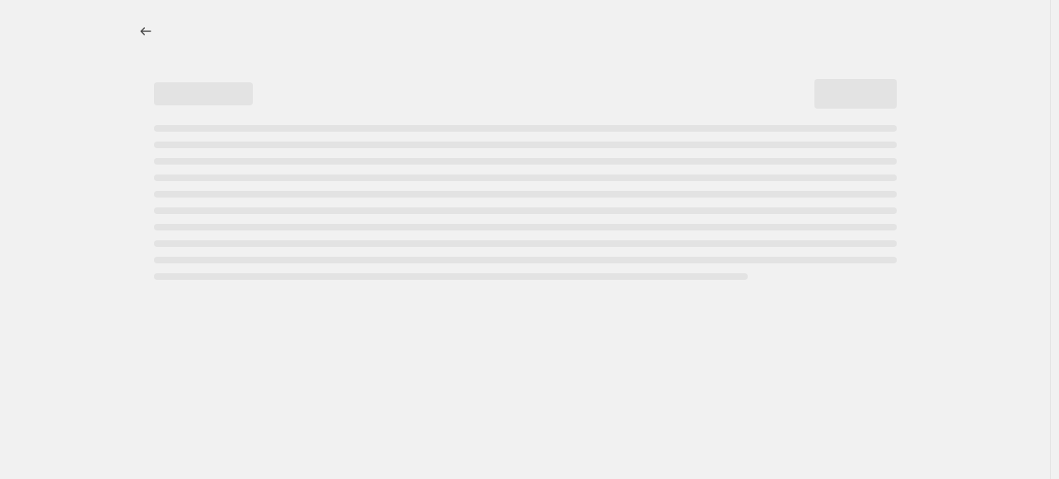
select select "percentage"
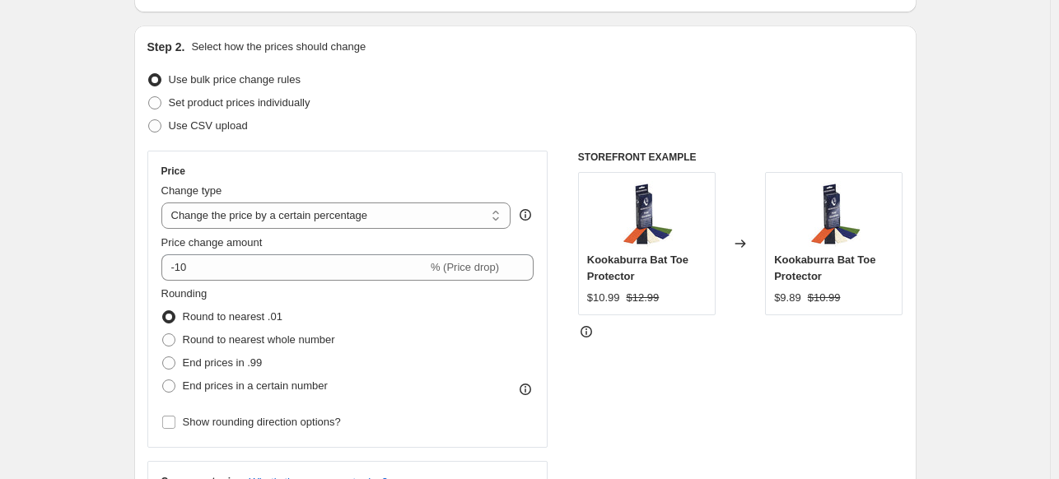
scroll to position [165, 0]
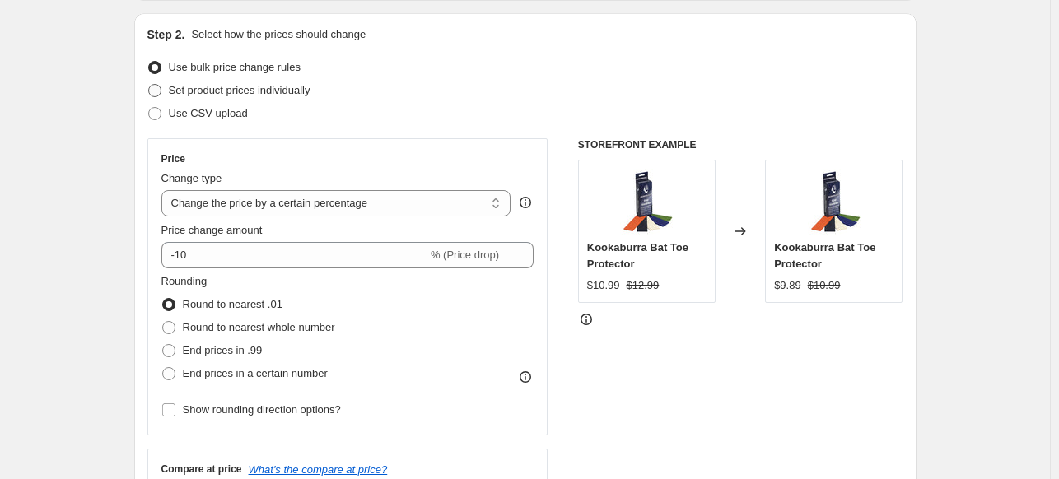
click at [265, 86] on span "Set product prices individually" at bounding box center [240, 90] width 142 height 12
click at [149, 85] on input "Set product prices individually" at bounding box center [148, 84] width 1 height 1
radio input "true"
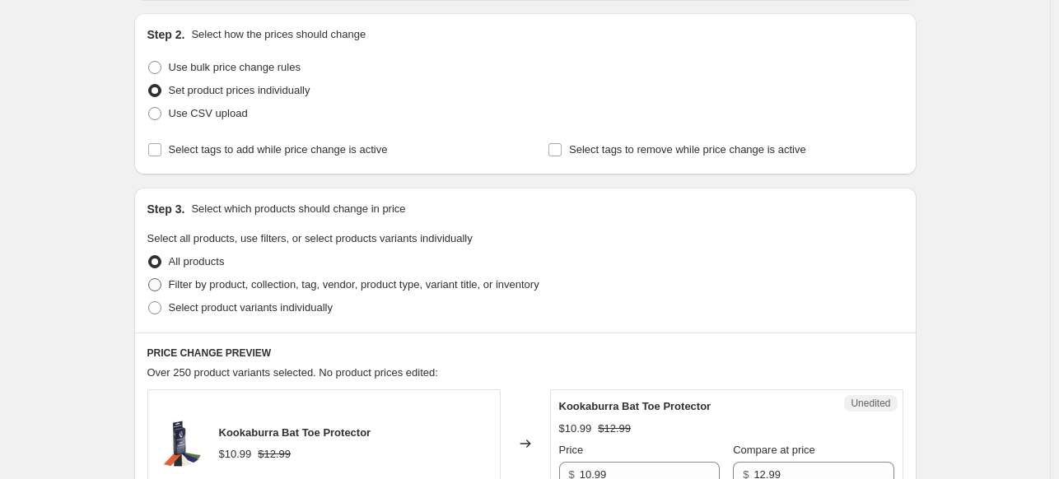
click at [275, 283] on span "Filter by product, collection, tag, vendor, product type, variant title, or inv…" at bounding box center [354, 284] width 371 height 12
click at [149, 279] on input "Filter by product, collection, tag, vendor, product type, variant title, or inv…" at bounding box center [148, 278] width 1 height 1
radio input "true"
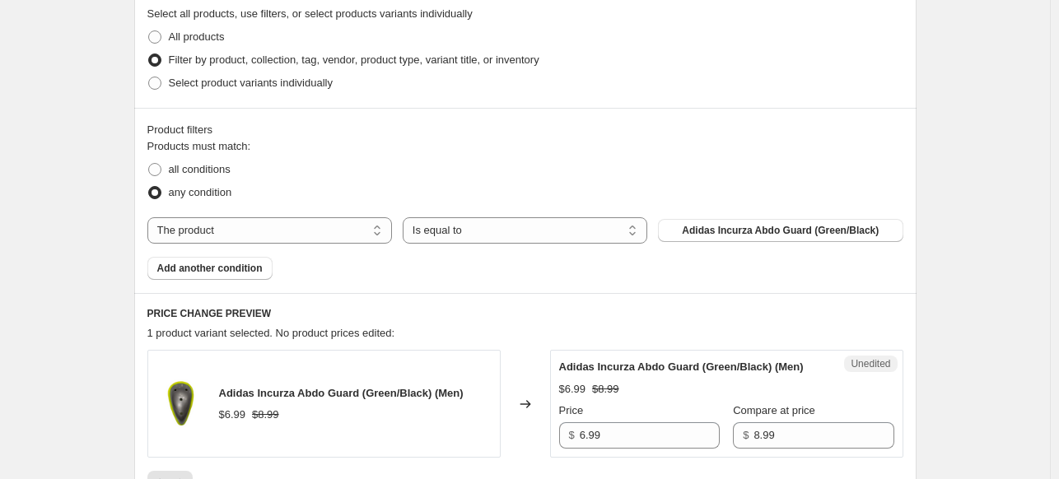
scroll to position [395, 0]
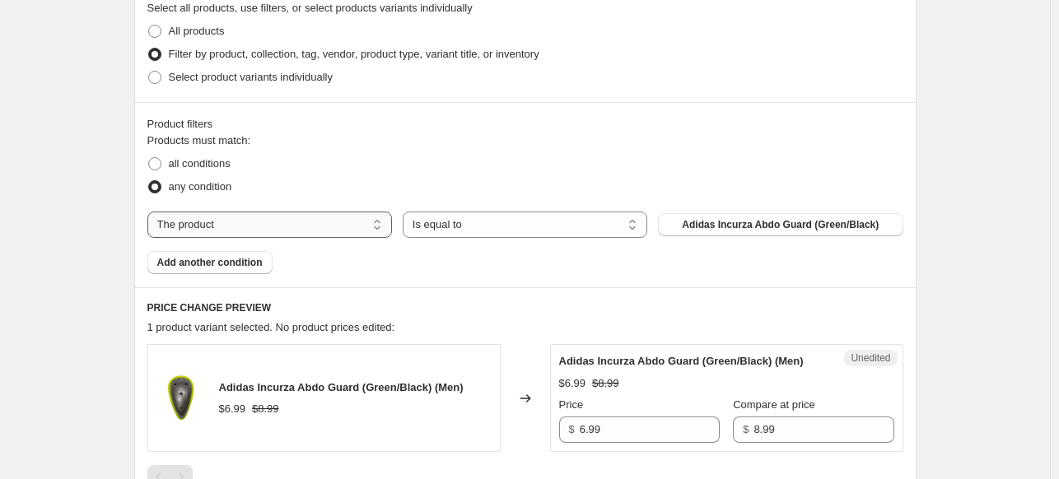
click at [306, 224] on select "The product The product's collection The product's tag The product's vendor The…" at bounding box center [269, 225] width 245 height 26
select select "tag"
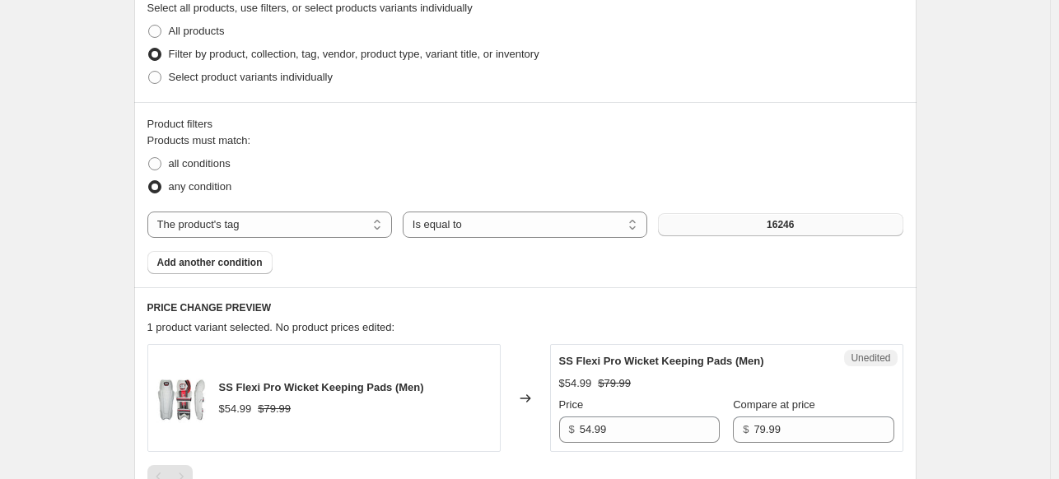
click at [732, 228] on button "16246" at bounding box center [780, 224] width 245 height 23
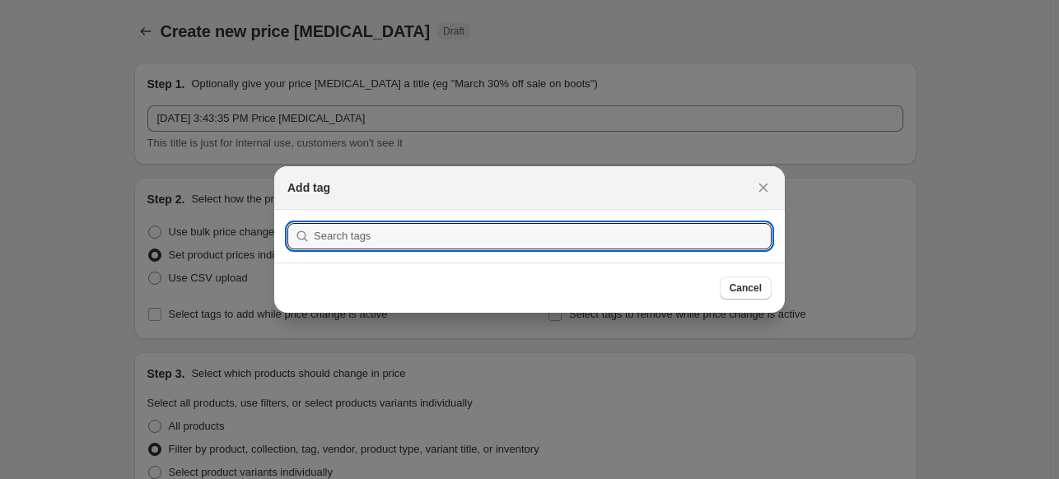
scroll to position [0, 0]
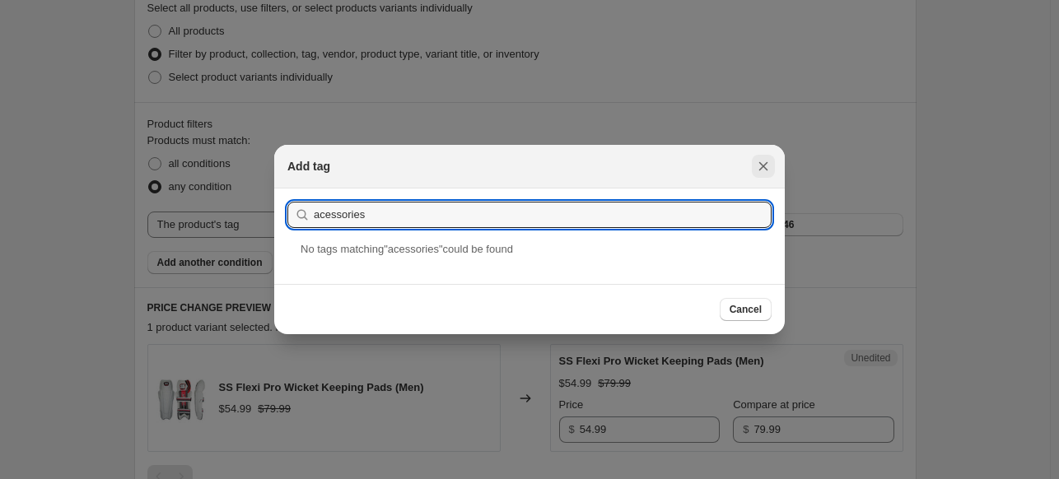
type input "acessories"
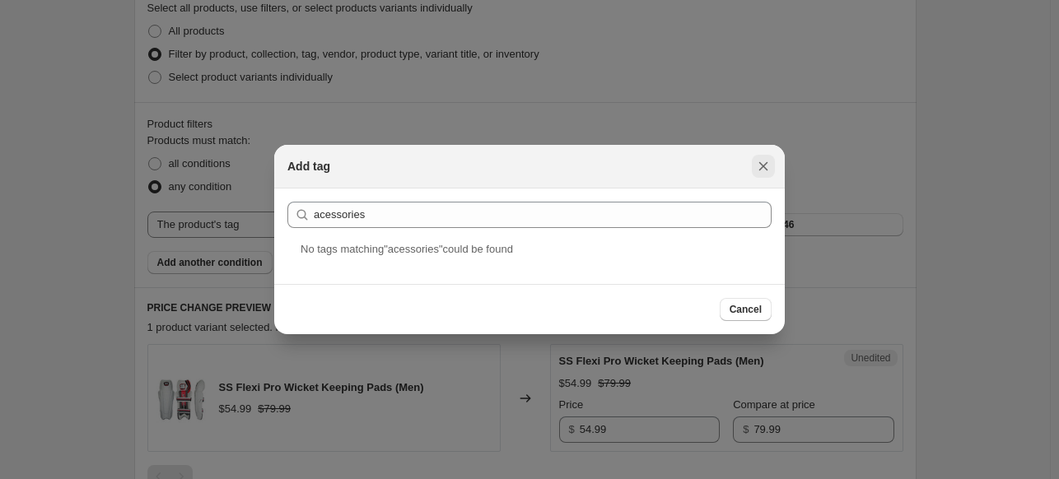
click at [760, 167] on icon "Close" at bounding box center [763, 166] width 16 height 16
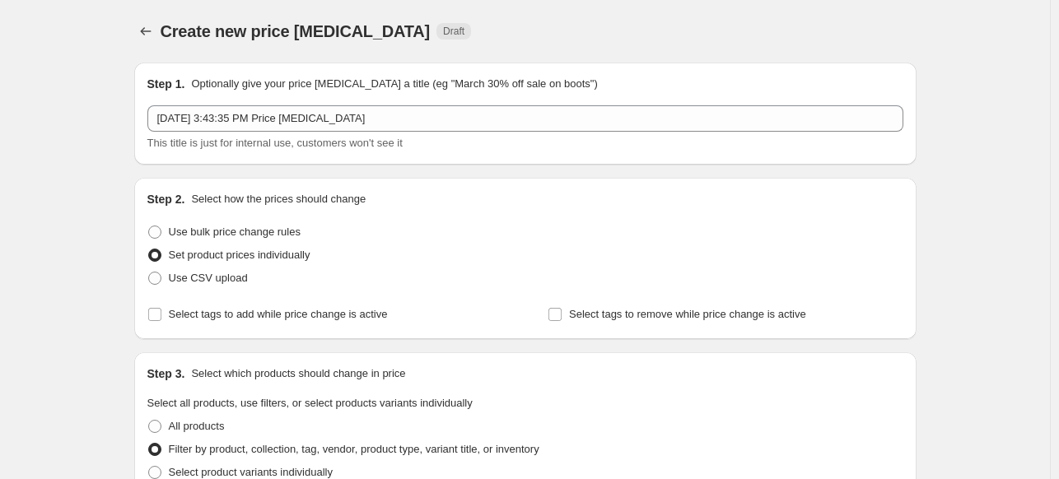
scroll to position [395, 0]
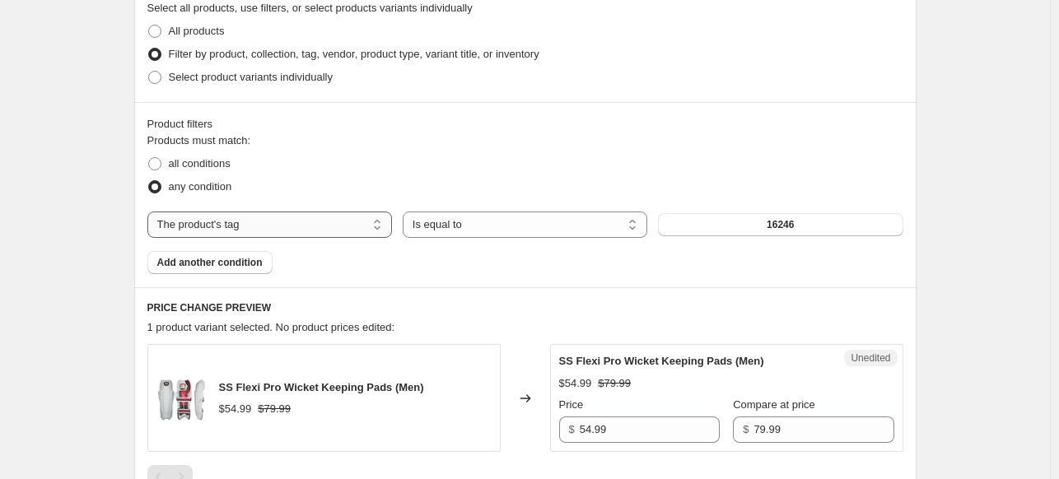
click at [369, 225] on select "The product The product's collection The product's tag The product's vendor The…" at bounding box center [269, 225] width 245 height 26
select select "vendor"
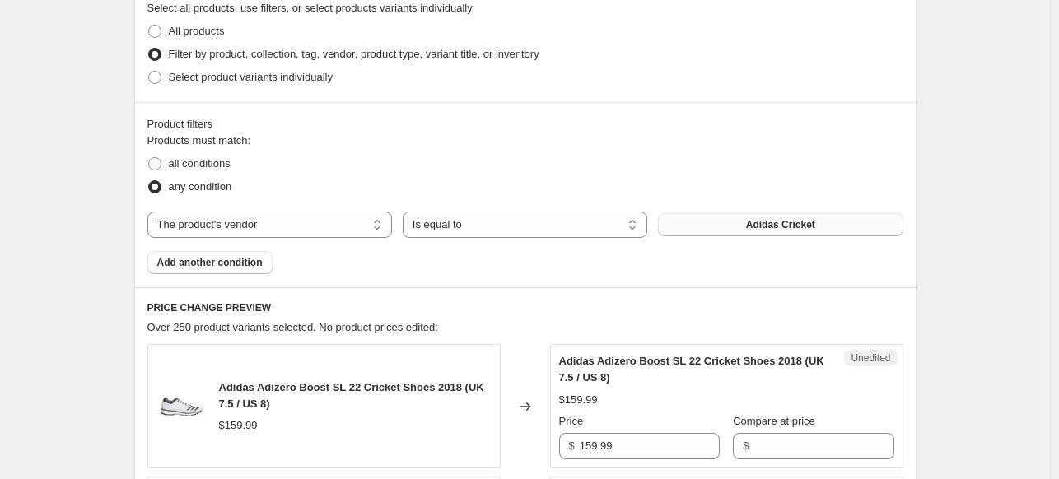
click at [751, 226] on button "Adidas Cricket" at bounding box center [780, 224] width 245 height 23
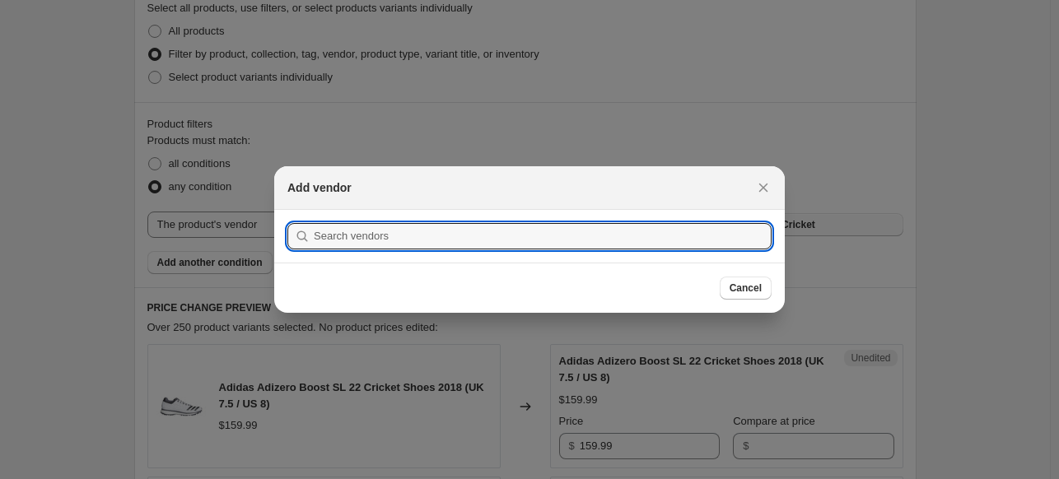
scroll to position [0, 0]
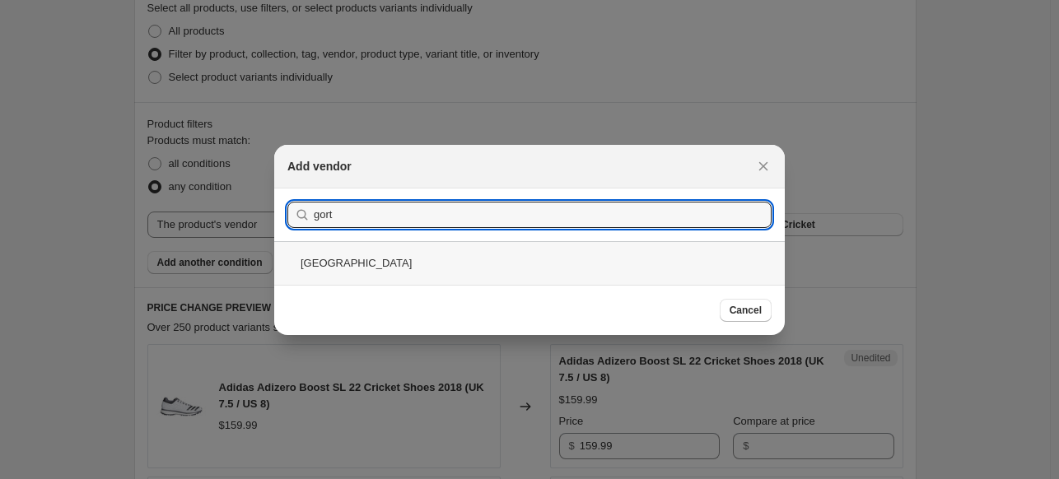
type input "gort"
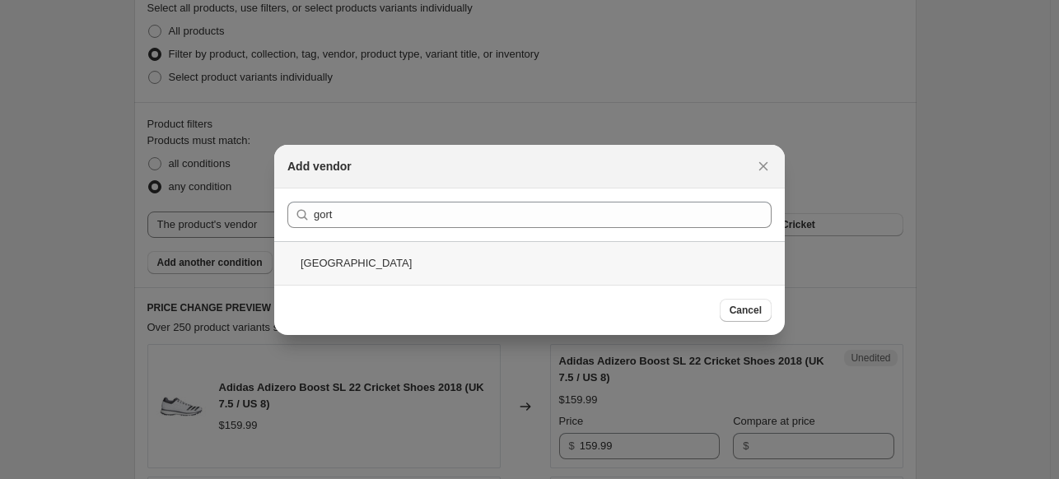
click at [409, 258] on div "Gortonshire" at bounding box center [529, 263] width 511 height 44
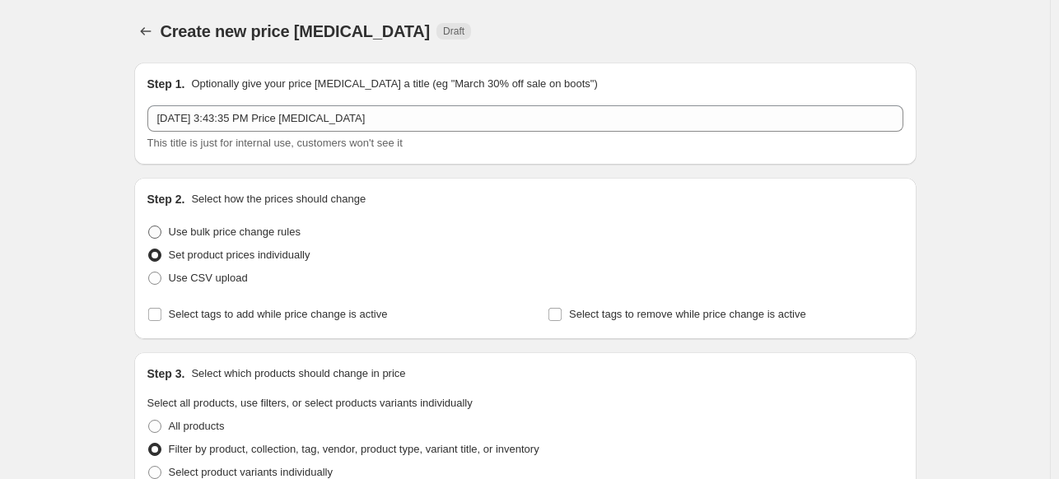
click at [269, 234] on span "Use bulk price change rules" at bounding box center [235, 232] width 132 height 12
click at [149, 227] on input "Use bulk price change rules" at bounding box center [148, 226] width 1 height 1
radio input "true"
select select "percentage"
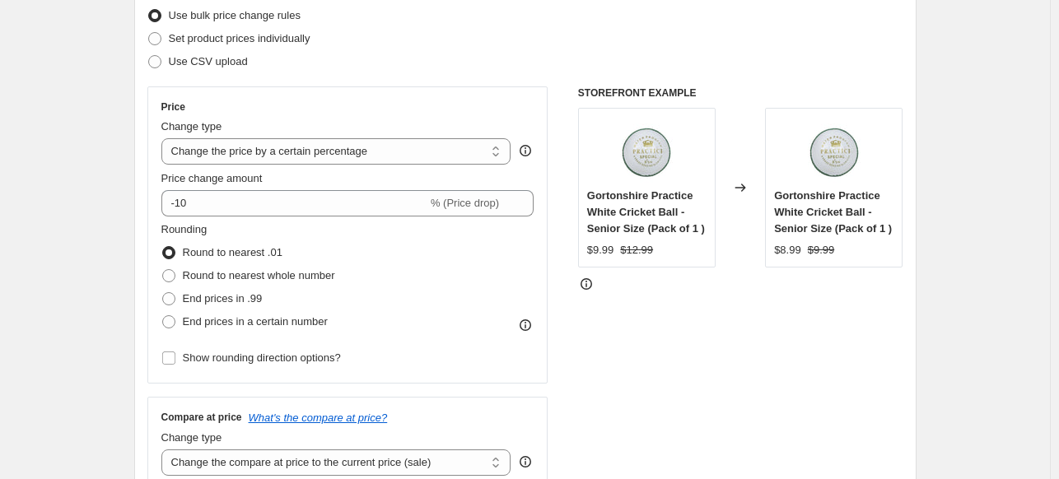
scroll to position [219, 0]
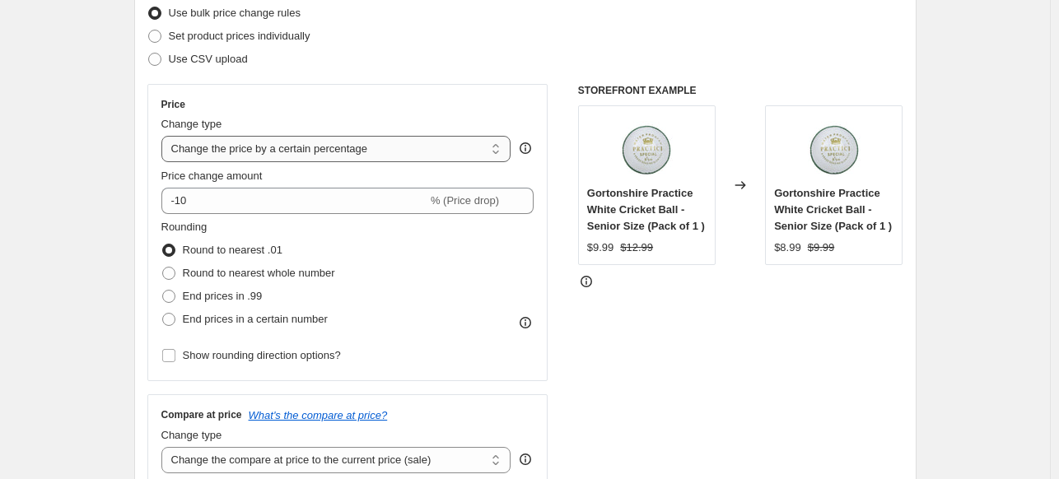
click at [493, 138] on select "Change the price to a certain amount Change the price by a certain amount Chang…" at bounding box center [336, 149] width 350 height 26
click at [165, 136] on select "Change the price to a certain amount Change the price by a certain amount Chang…" at bounding box center [336, 149] width 350 height 26
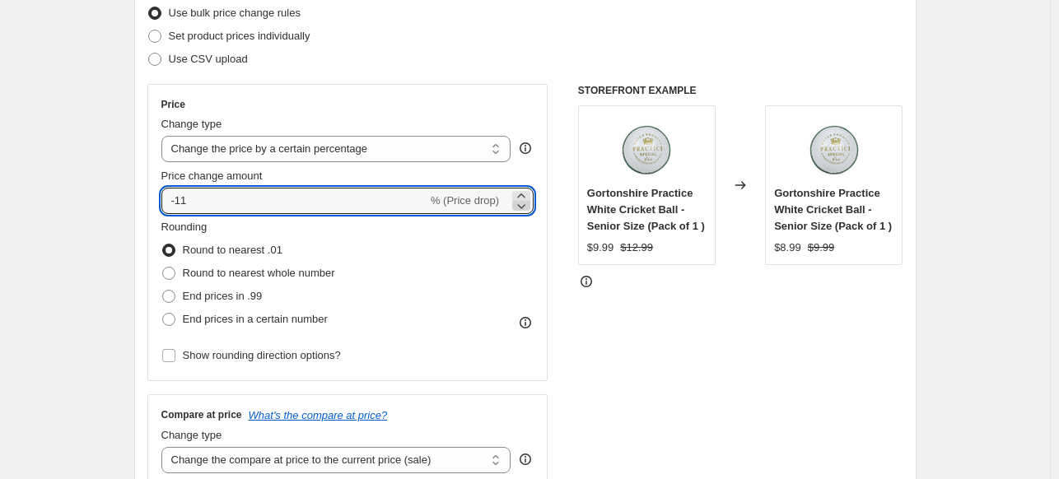
click at [530, 207] on icon at bounding box center [521, 206] width 16 height 16
type input "-1"
type input "-5"
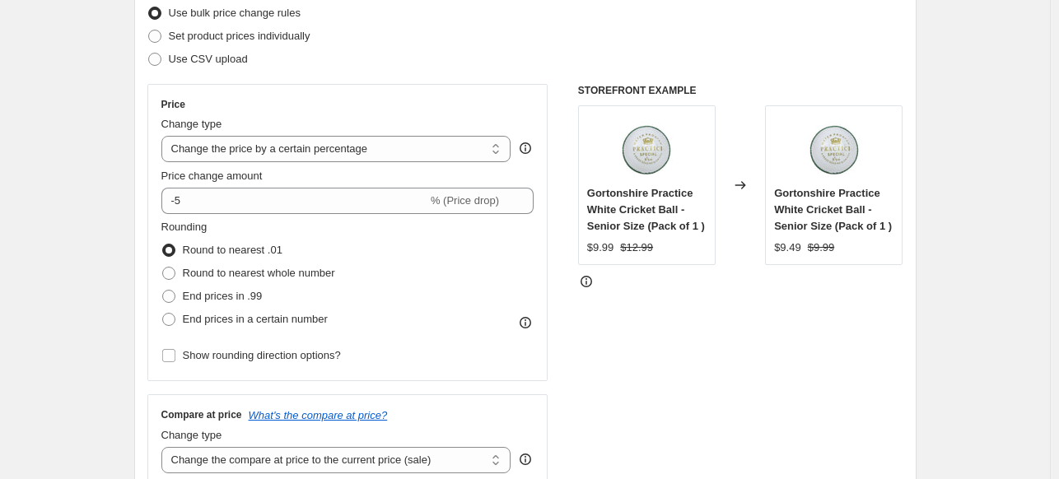
click at [810, 418] on div "STOREFRONT EXAMPLE Gortonshire Practice White Cricket Ball - Senior Size (Pack …" at bounding box center [740, 286] width 325 height 404
click at [296, 316] on span "End prices in a certain number" at bounding box center [255, 319] width 145 height 12
click at [163, 314] on input "End prices in a certain number" at bounding box center [162, 313] width 1 height 1
radio input "true"
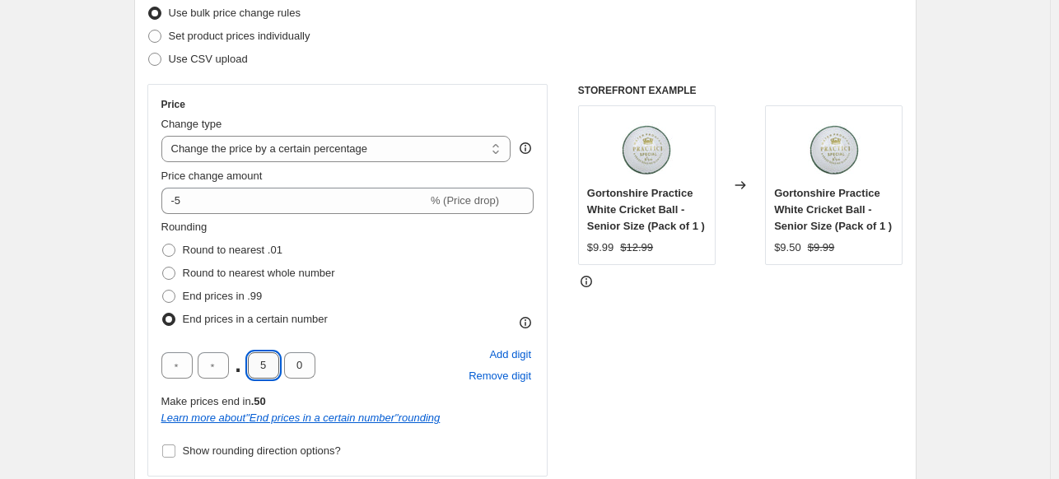
click at [275, 365] on input "5" at bounding box center [263, 366] width 31 height 26
type input "7"
click at [531, 276] on div "Rounding Round to nearest .01 Round to nearest whole number End prices in .99 E…" at bounding box center [347, 275] width 373 height 112
click at [303, 364] on input "0" at bounding box center [299, 366] width 31 height 26
type input "9"
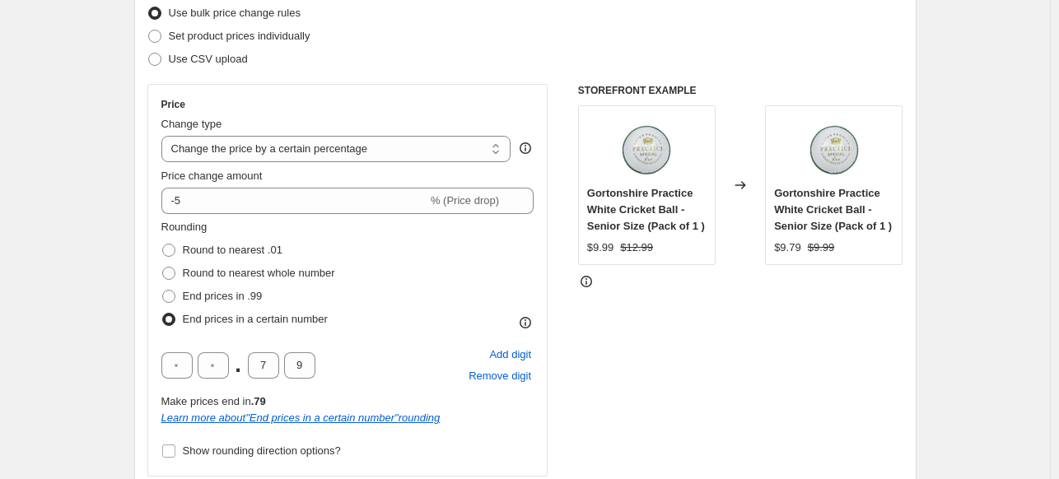
click at [749, 403] on div "STOREFRONT EXAMPLE Gortonshire Practice White Cricket Ball - Senior Size (Pack …" at bounding box center [740, 333] width 325 height 499
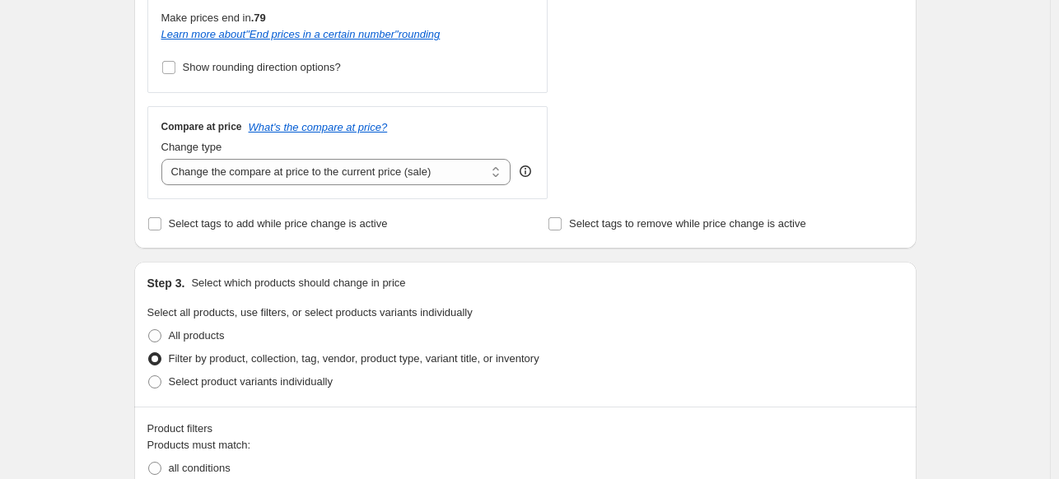
scroll to position [604, 0]
click at [496, 170] on select "Change the compare at price to the current price (sale) Change the compare at p…" at bounding box center [336, 171] width 350 height 26
select select "percentage"
click at [165, 158] on select "Change the compare at price to the current price (sale) Change the compare at p…" at bounding box center [336, 171] width 350 height 26
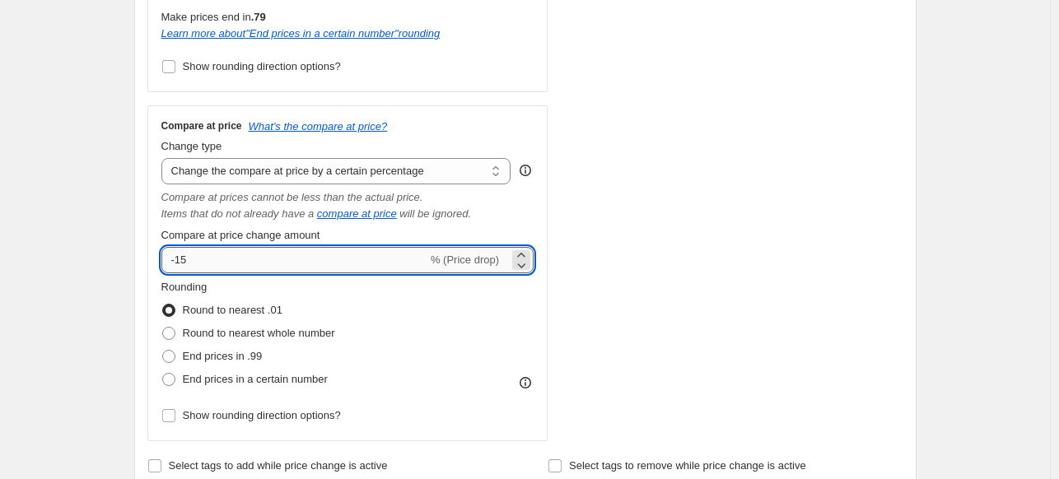
click at [319, 255] on input "-15" at bounding box center [294, 260] width 266 height 26
type input "-1"
type input "-5"
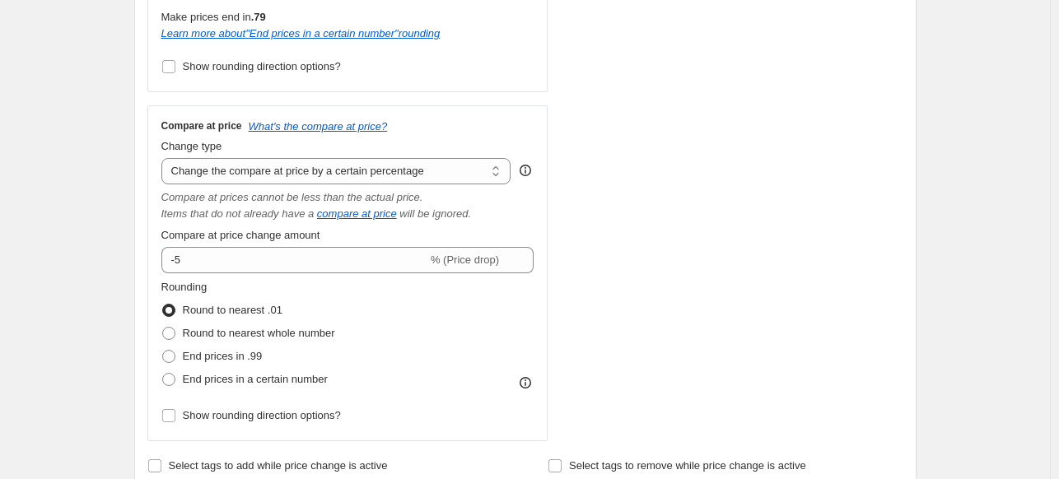
click at [788, 256] on div "STOREFRONT EXAMPLE Gortonshire Practice White Cricket Ball - Senior Size (Pack …" at bounding box center [740, 70] width 325 height 742
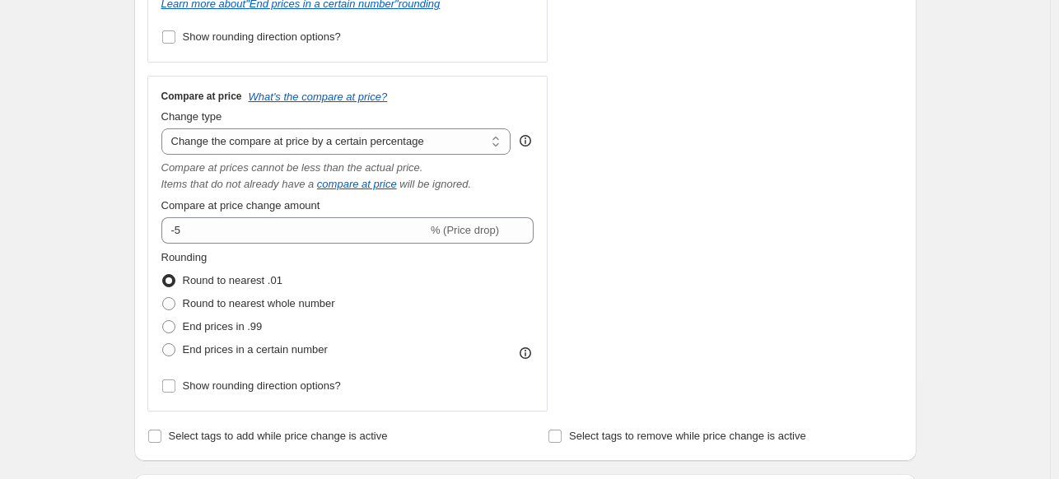
scroll to position [631, 0]
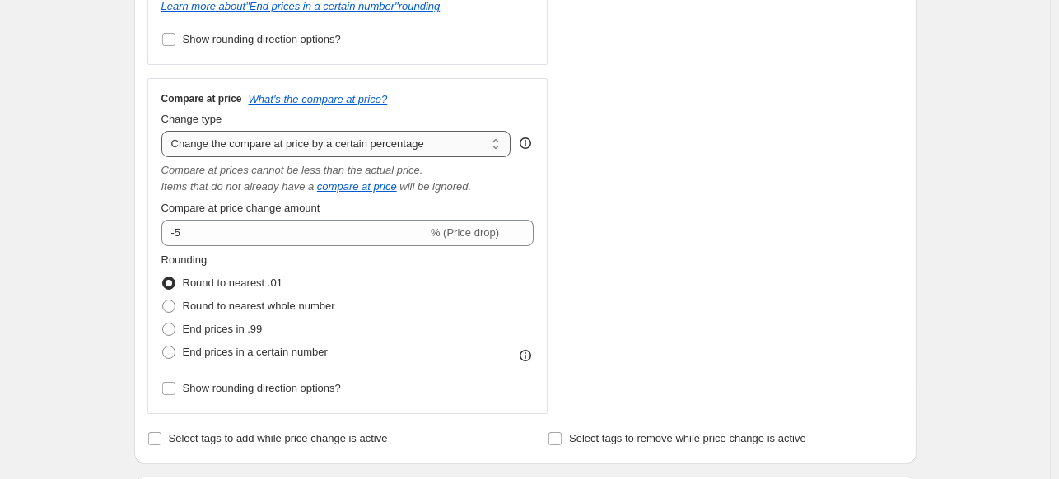
click at [456, 149] on select "Change the compare at price to the current price (sale) Change the compare at p…" at bounding box center [336, 144] width 350 height 26
select select "pp"
click at [165, 131] on select "Change the compare at price to the current price (sale) Change the compare at p…" at bounding box center [336, 144] width 350 height 26
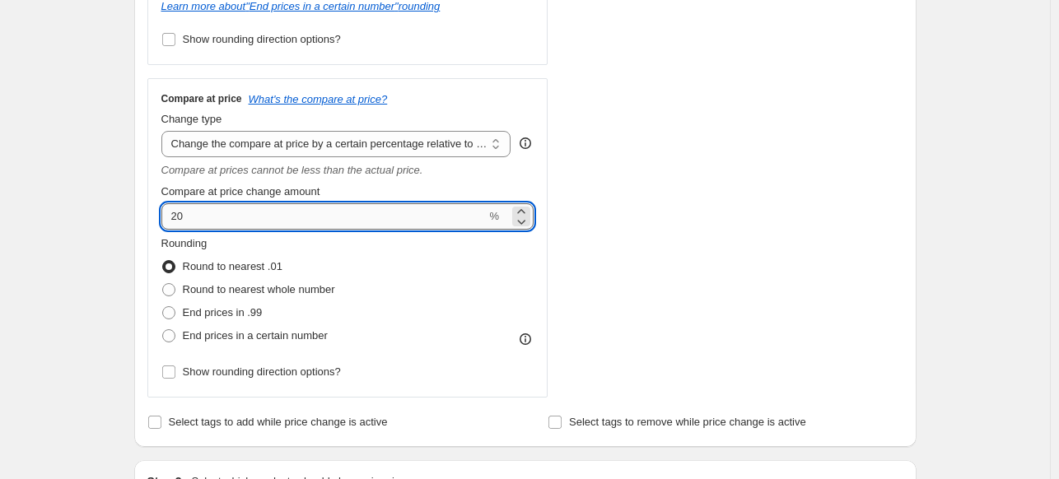
click at [445, 219] on input "20" at bounding box center [323, 216] width 325 height 26
type input "2"
type input "5"
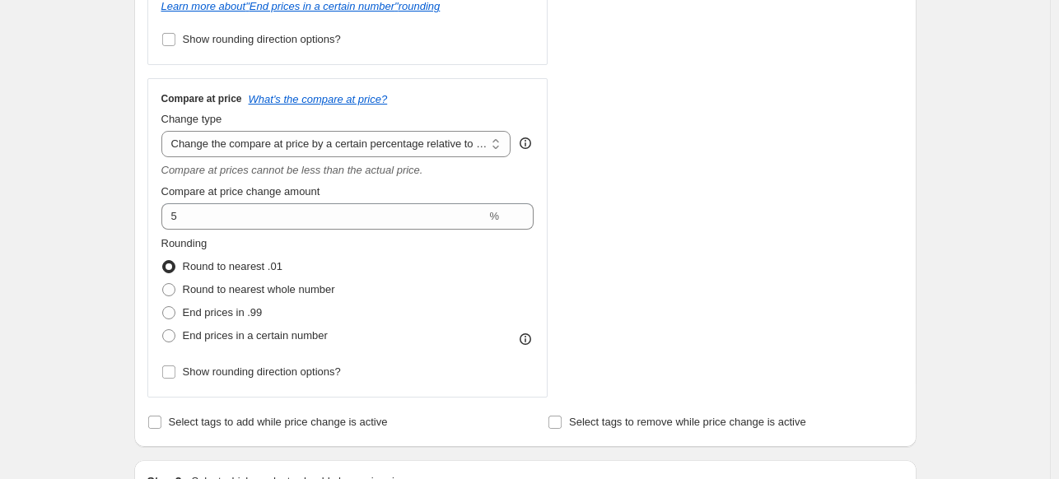
click at [749, 201] on div "STOREFRONT EXAMPLE Gortonshire Practice White Cricket Ball - Senior Size (Pack …" at bounding box center [740, 35] width 325 height 726
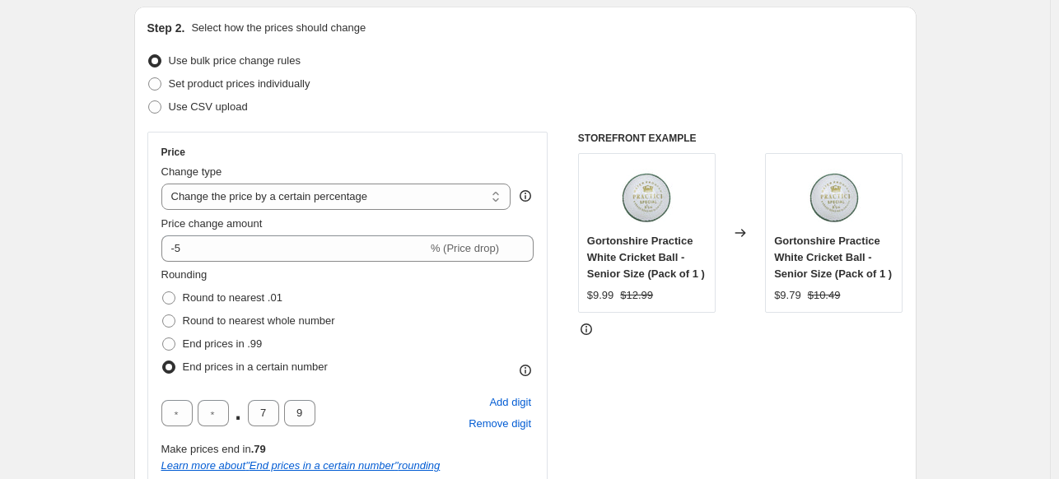
scroll to position [146, 0]
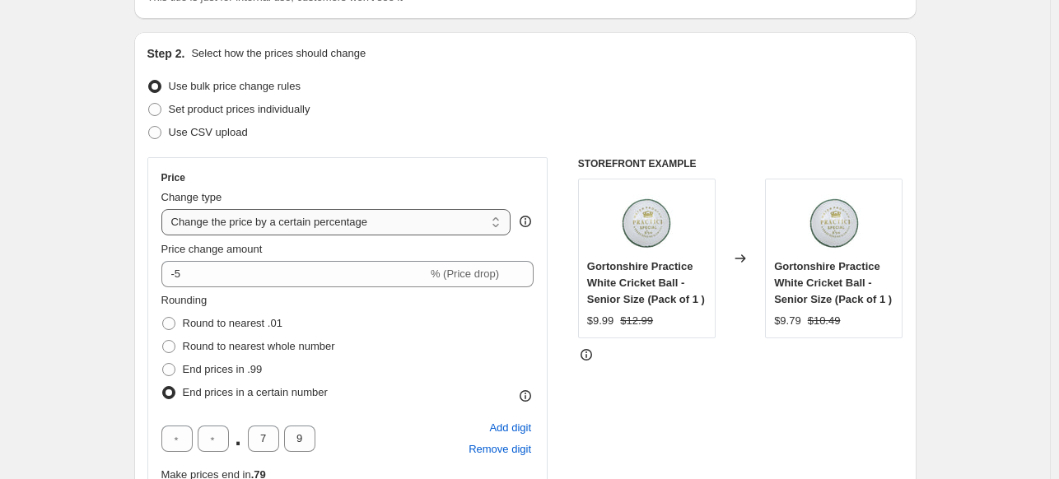
click at [465, 227] on select "Change the price to a certain amount Change the price by a certain amount Chang…" at bounding box center [336, 222] width 350 height 26
click at [801, 121] on div "Use CSV upload" at bounding box center [525, 132] width 756 height 23
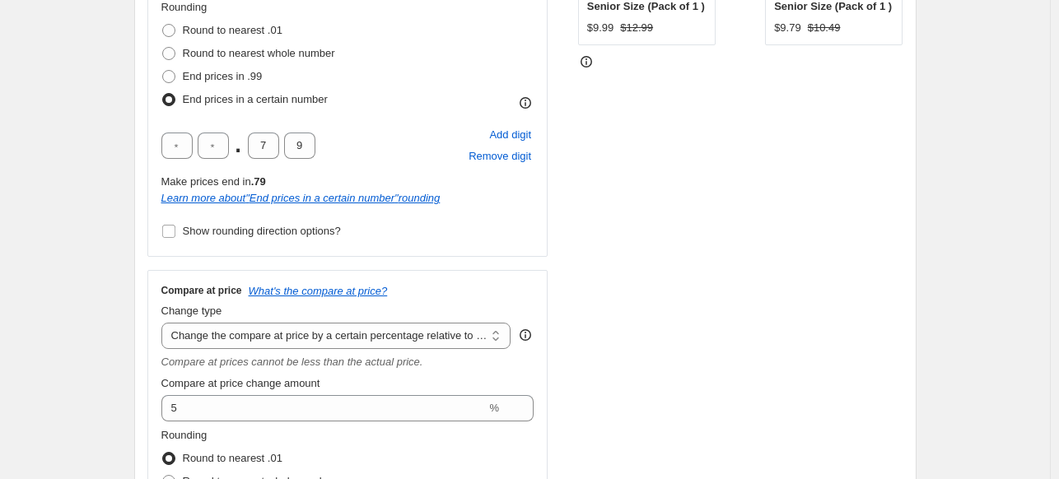
scroll to position [549, 0]
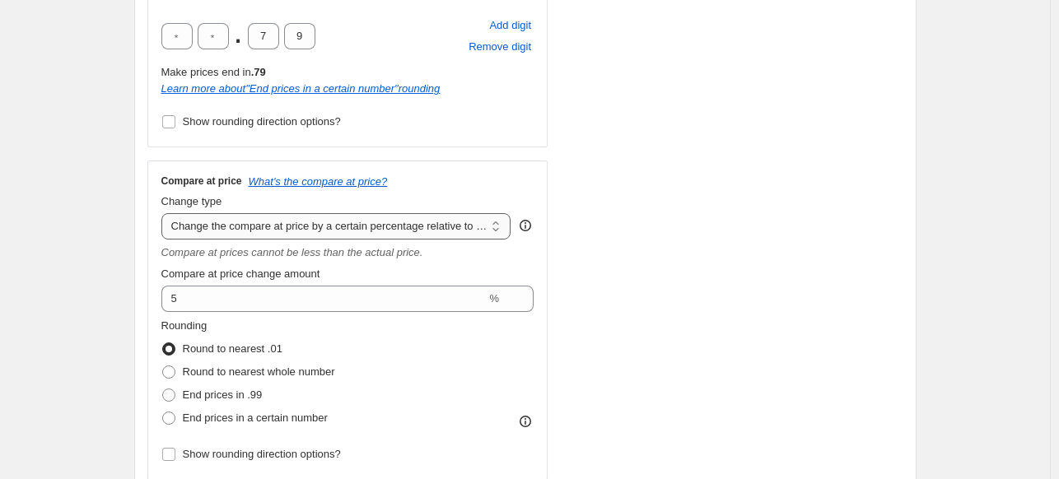
click at [473, 223] on select "Change the compare at price to the current price (sale) Change the compare at p…" at bounding box center [336, 226] width 350 height 26
click at [165, 213] on select "Change the compare at price to the current price (sale) Change the compare at p…" at bounding box center [336, 226] width 350 height 26
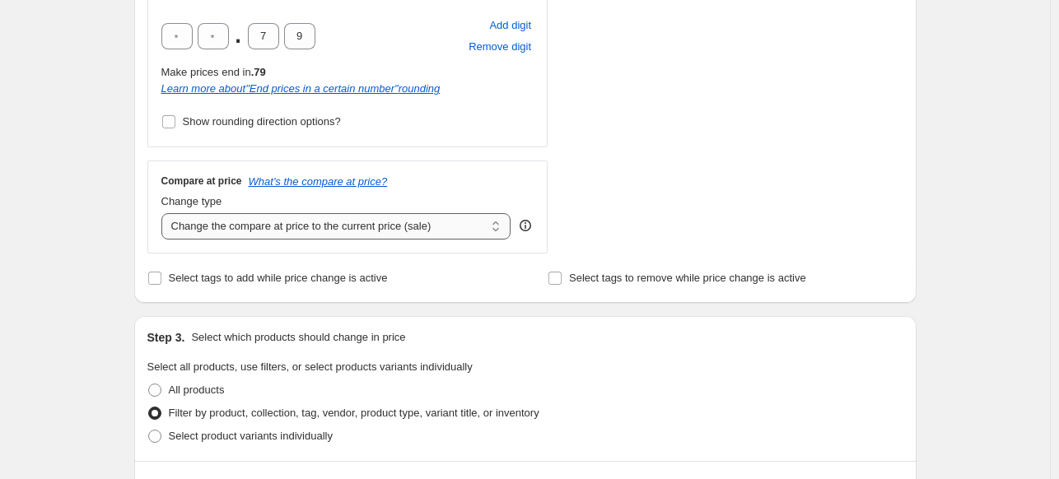
click at [484, 227] on select "Change the compare at price to the current price (sale) Change the compare at p…" at bounding box center [336, 226] width 350 height 26
select select "remove"
click at [165, 213] on select "Change the compare at price to the current price (sale) Change the compare at p…" at bounding box center [336, 226] width 350 height 26
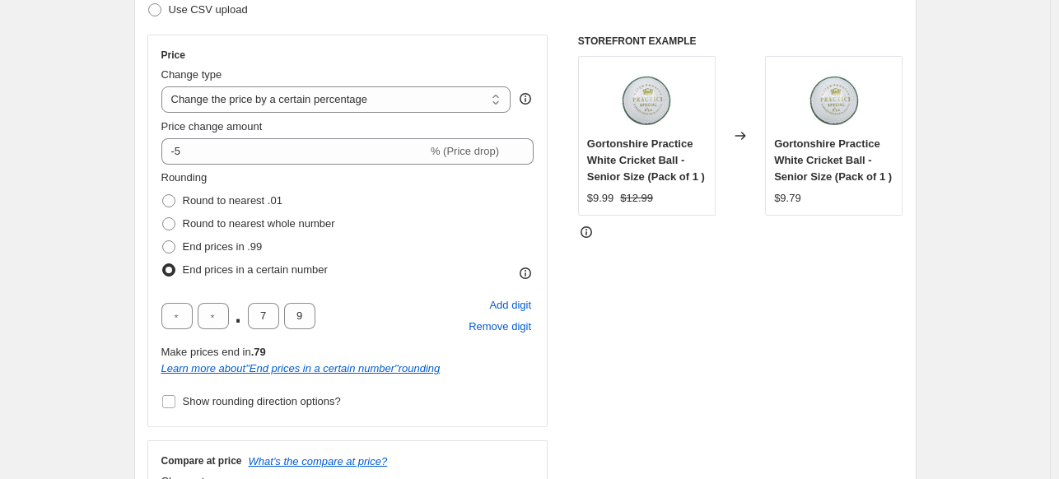
scroll to position [0, 0]
